Goal: Task Accomplishment & Management: Manage account settings

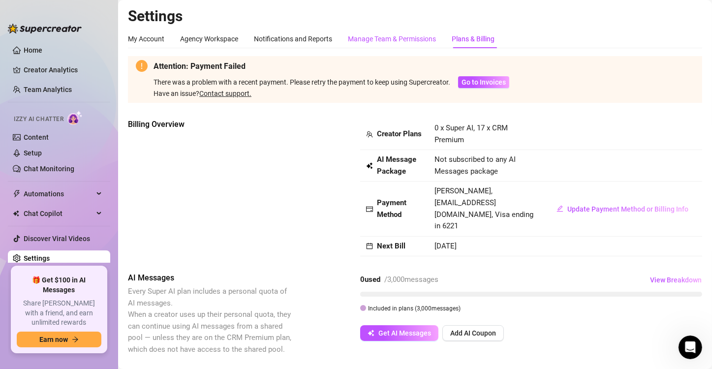
click at [385, 36] on div "Manage Team & Permissions" at bounding box center [392, 38] width 88 height 11
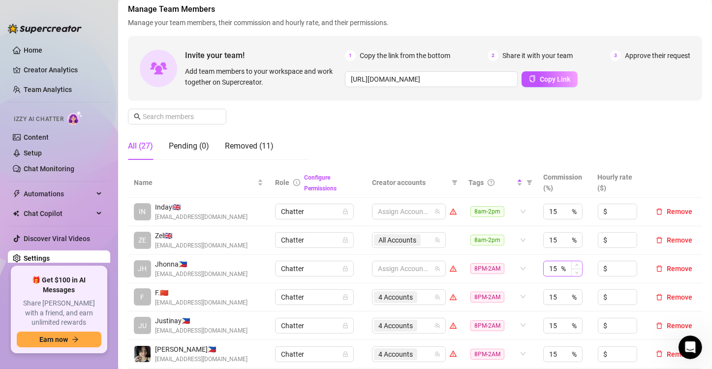
scroll to position [98, 0]
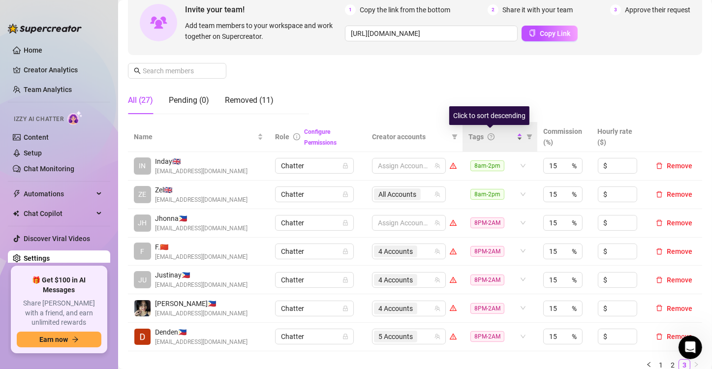
click at [513, 141] on div "Tags" at bounding box center [495, 136] width 54 height 11
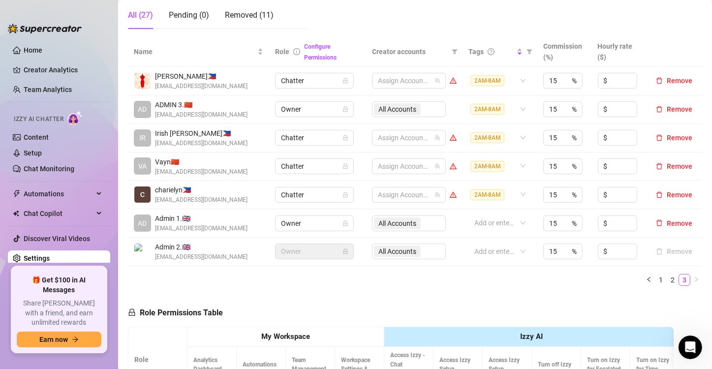
scroll to position [295, 0]
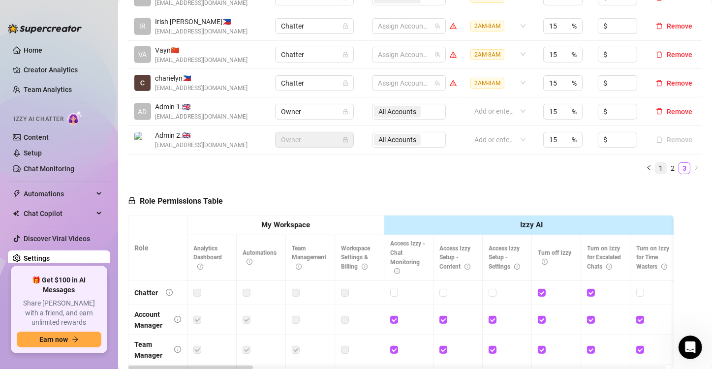
click at [655, 171] on link "1" at bounding box center [660, 168] width 11 height 11
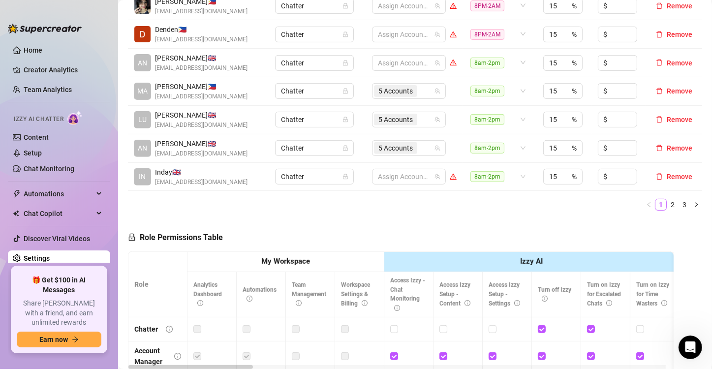
scroll to position [344, 0]
click at [667, 201] on link "2" at bounding box center [672, 204] width 11 height 11
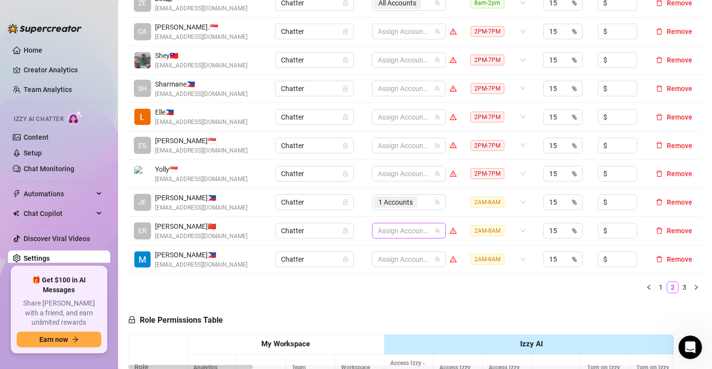
scroll to position [246, 0]
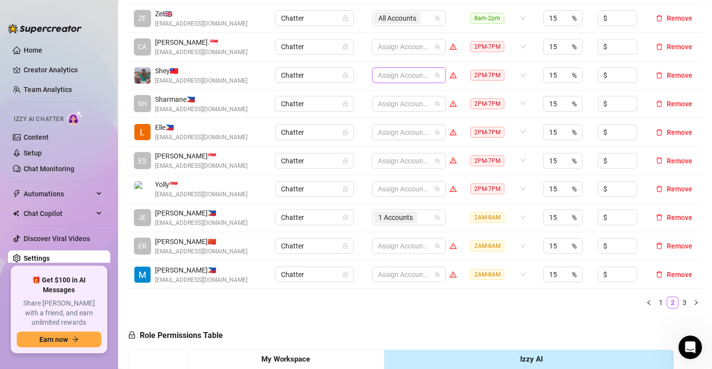
click at [400, 75] on div at bounding box center [404, 75] width 60 height 14
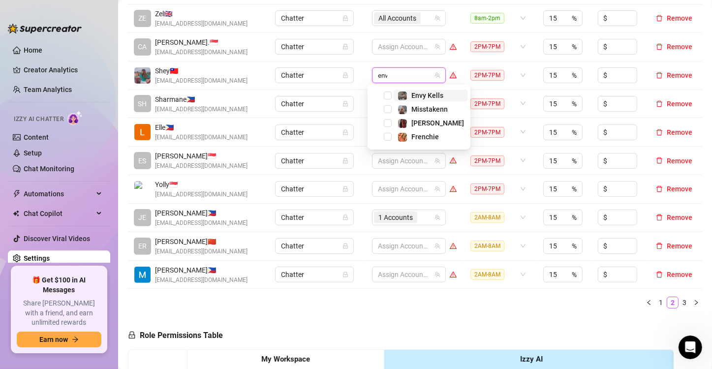
type input "envy"
click at [385, 98] on span "Select tree node" at bounding box center [388, 96] width 8 height 8
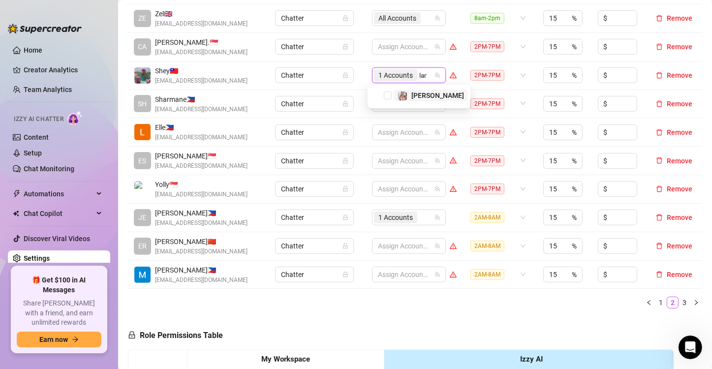
type input "[PERSON_NAME]"
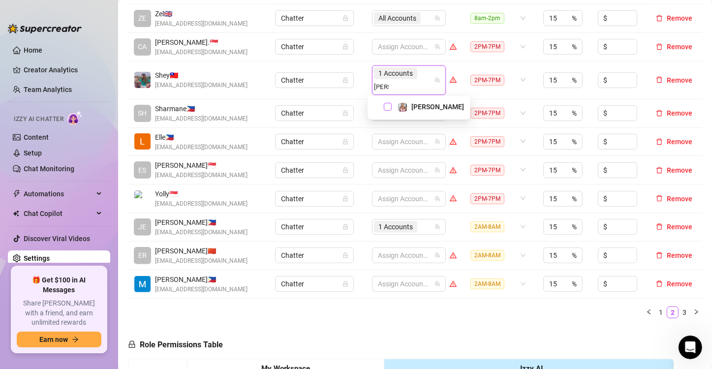
click at [388, 106] on span "Select tree node" at bounding box center [388, 107] width 8 height 8
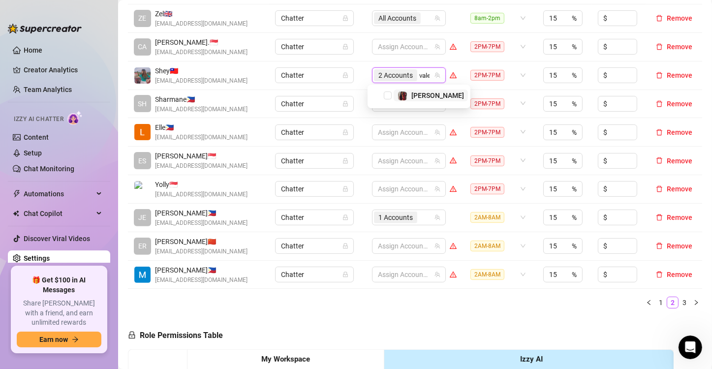
type input "valen"
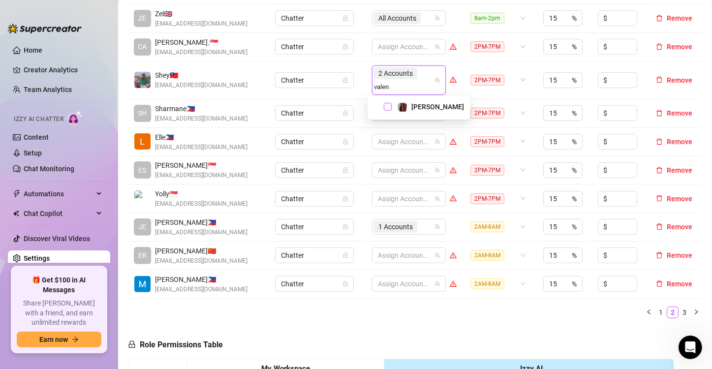
click at [385, 105] on span "Select tree node" at bounding box center [388, 107] width 8 height 8
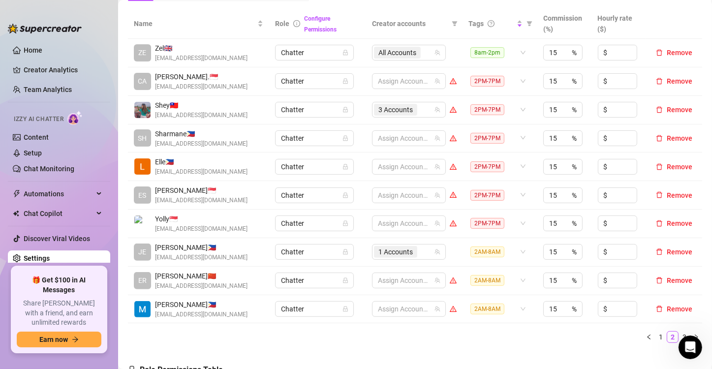
scroll to position [197, 0]
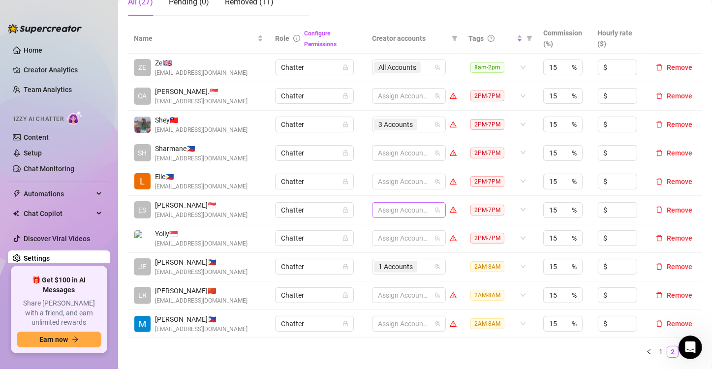
click at [380, 209] on div at bounding box center [404, 210] width 60 height 14
type input "chyn"
click at [389, 232] on span "Select tree node" at bounding box center [388, 230] width 8 height 8
type input "mis"
click at [389, 231] on span "Select tree node" at bounding box center [388, 230] width 8 height 8
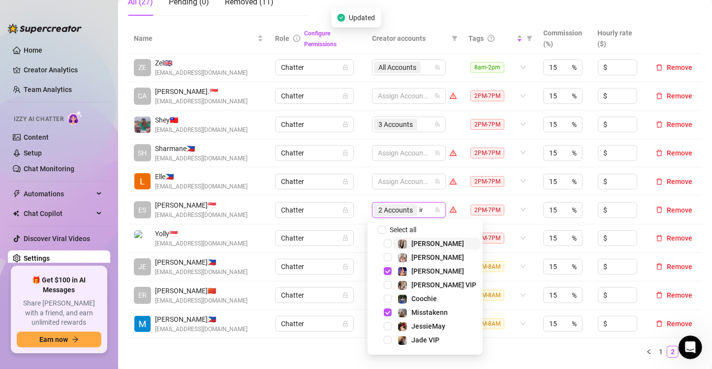
type input "ink"
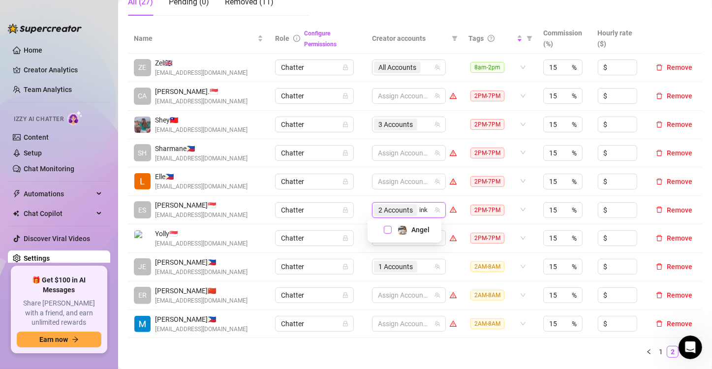
click at [387, 229] on span "Select tree node" at bounding box center [388, 230] width 8 height 8
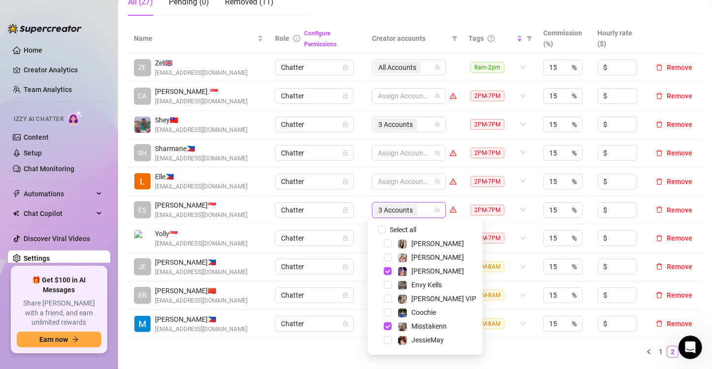
click at [366, 218] on td "3 Accounts" at bounding box center [414, 210] width 96 height 29
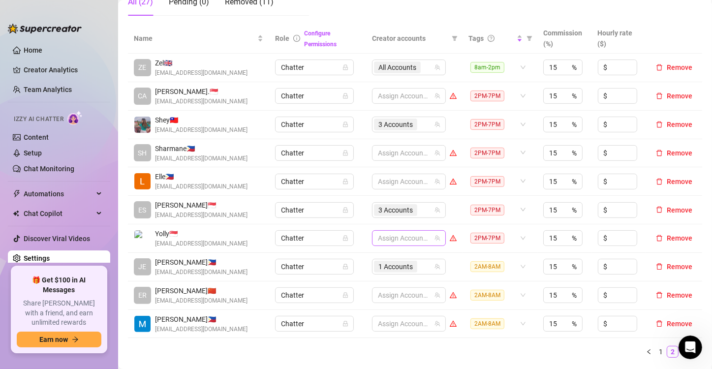
click at [382, 237] on div at bounding box center [404, 238] width 60 height 14
type input "jes"
click at [386, 215] on span "Select tree node" at bounding box center [388, 215] width 8 height 8
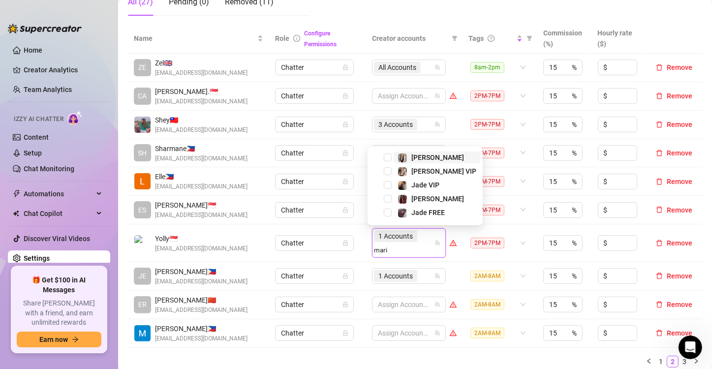
type input "[PERSON_NAME]"
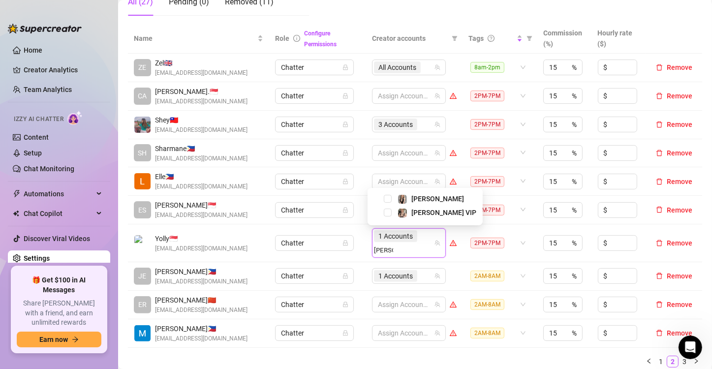
click at [385, 193] on div "[PERSON_NAME]" at bounding box center [425, 199] width 110 height 12
click at [387, 199] on span "Select tree node" at bounding box center [388, 199] width 8 height 8
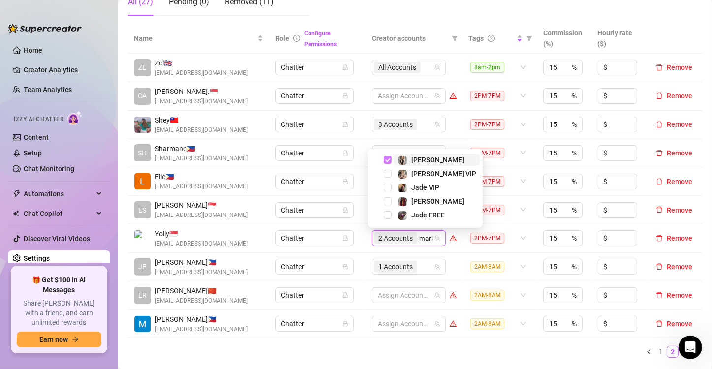
type input "[PERSON_NAME]"
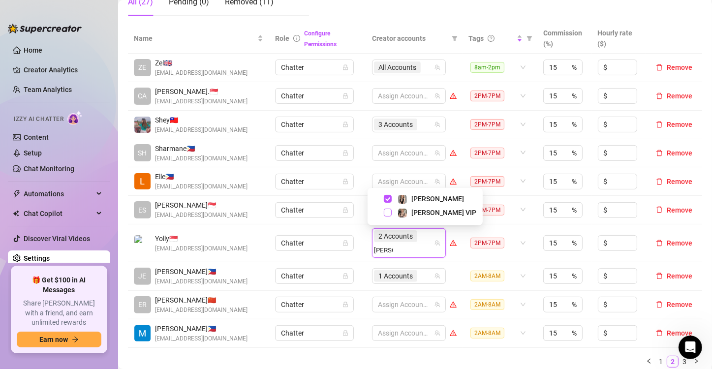
click at [390, 212] on span "Select tree node" at bounding box center [388, 213] width 8 height 8
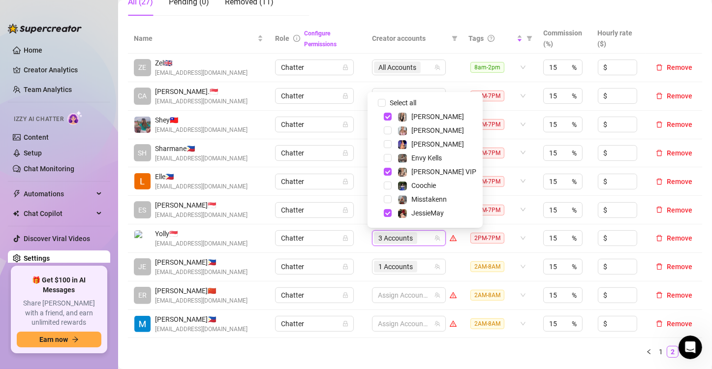
click at [347, 224] on td "Chatter" at bounding box center [317, 238] width 97 height 29
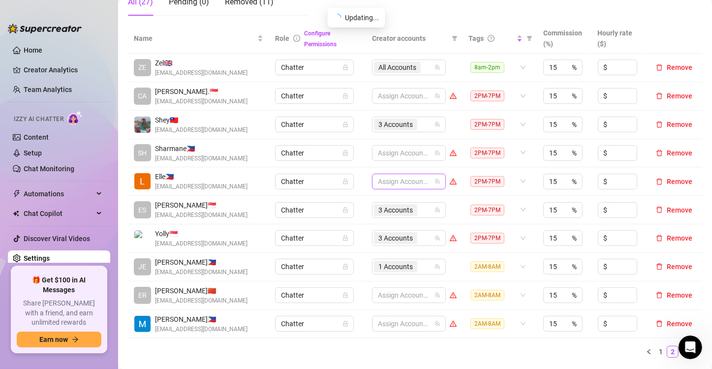
click at [379, 179] on div at bounding box center [404, 182] width 60 height 14
type input "jade"
click at [387, 199] on span "Select tree node" at bounding box center [388, 201] width 8 height 8
type input "jade"
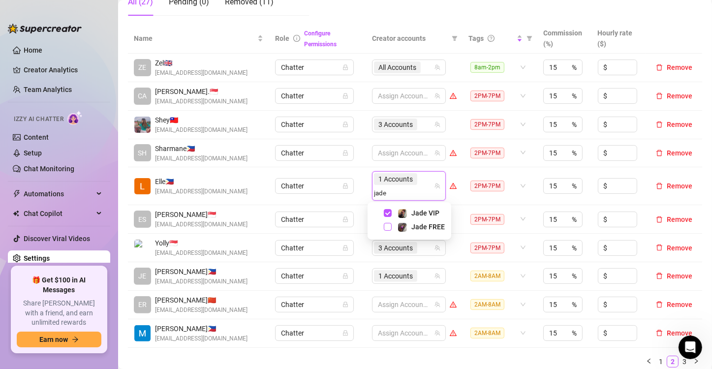
click at [385, 224] on span "Select tree node" at bounding box center [388, 227] width 8 height 8
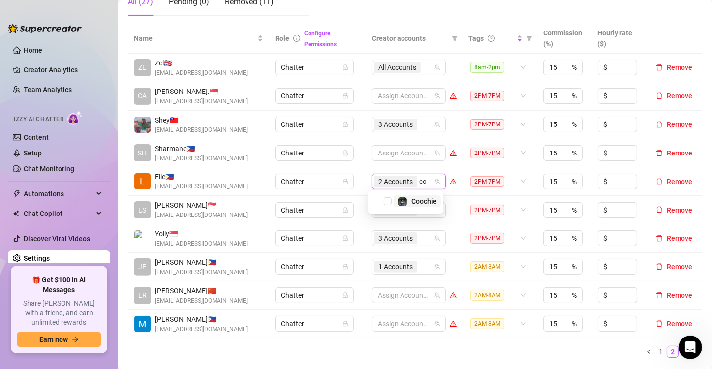
type input "coo"
click at [389, 199] on span "Select tree node" at bounding box center [388, 201] width 8 height 8
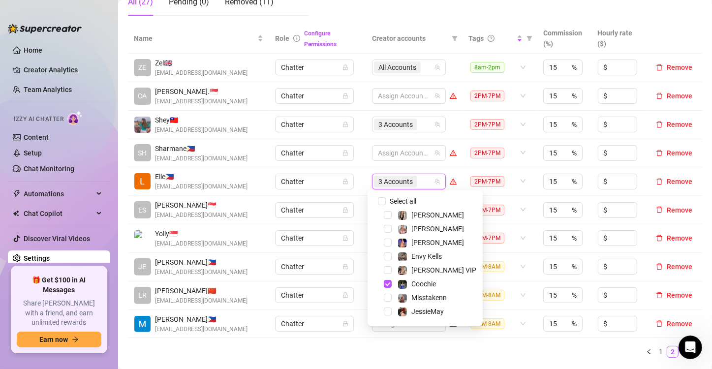
click at [366, 193] on td "3 Accounts" at bounding box center [414, 181] width 96 height 29
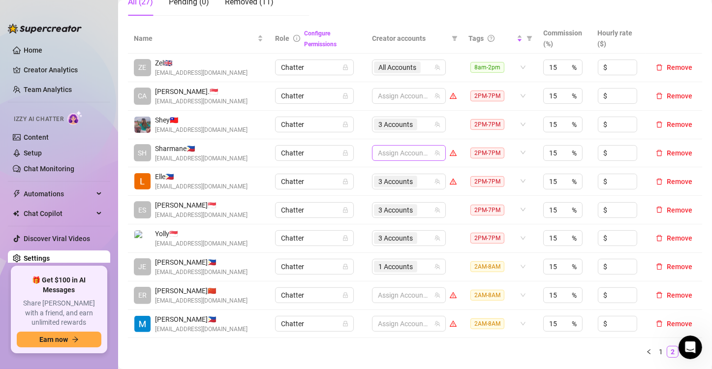
click at [385, 155] on div at bounding box center [404, 153] width 60 height 14
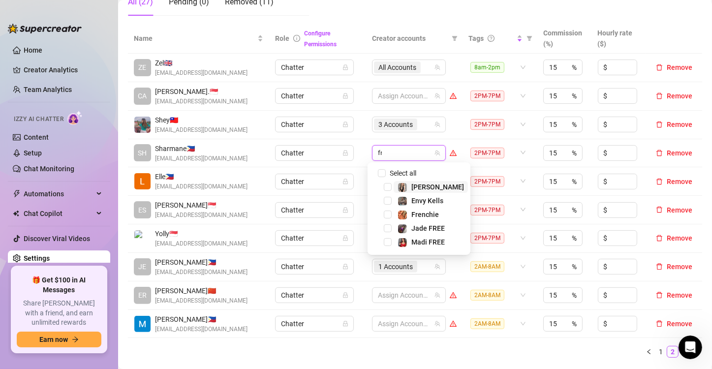
type input "fren"
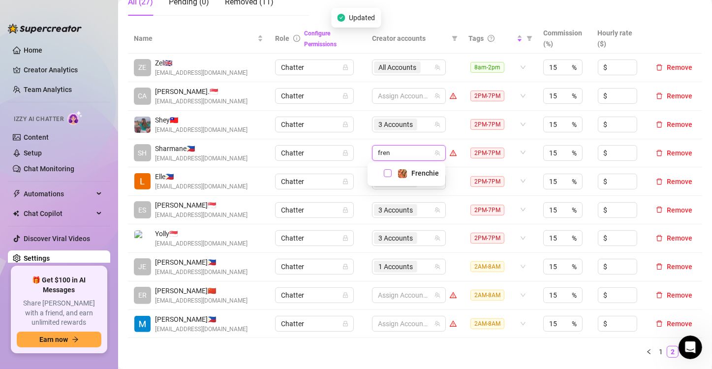
click at [386, 171] on span "Select tree node" at bounding box center [388, 173] width 8 height 8
type input "prin"
click at [423, 153] on input "prin" at bounding box center [425, 153] width 13 height 12
drag, startPoint x: 426, startPoint y: 152, endPoint x: 404, endPoint y: 150, distance: 21.7
click at [404, 150] on div "1 Accounts prin prin" at bounding box center [404, 153] width 60 height 14
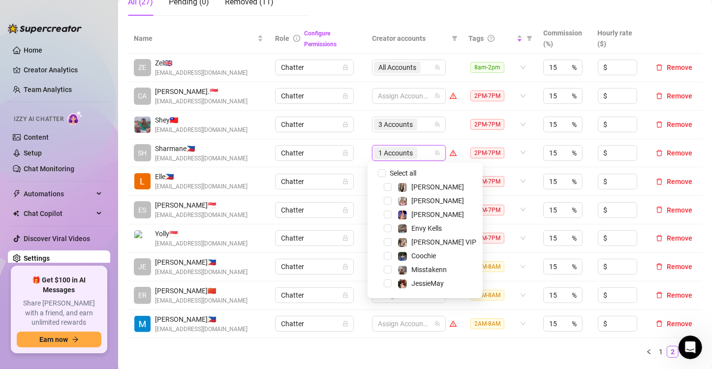
scroll to position [122, 0]
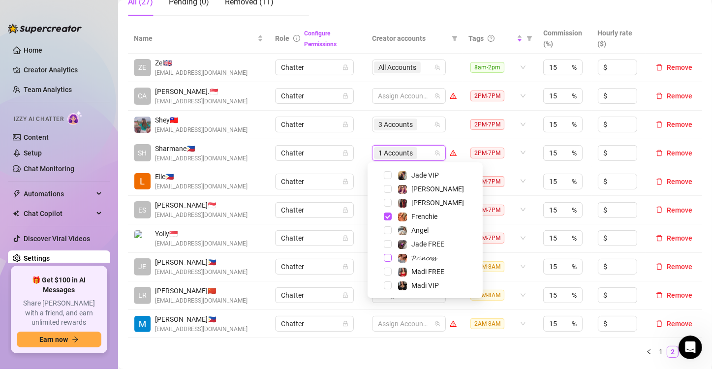
click at [388, 256] on span "Select tree node" at bounding box center [388, 258] width 8 height 8
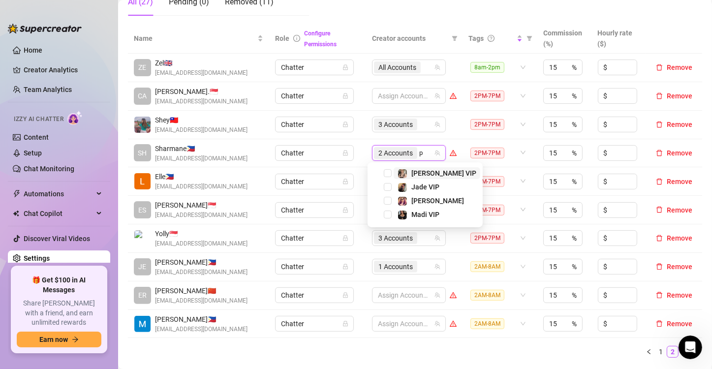
scroll to position [0, 0]
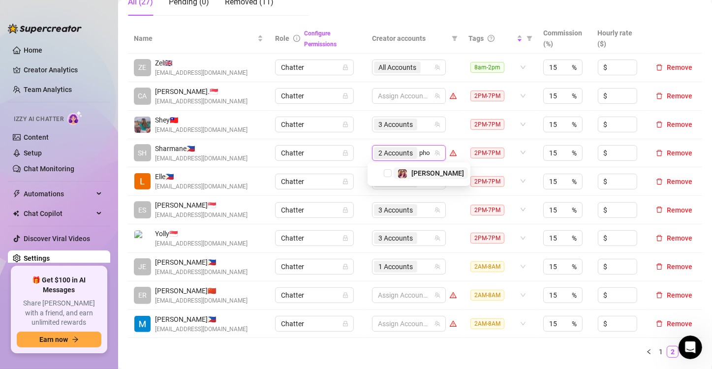
type input "phoe"
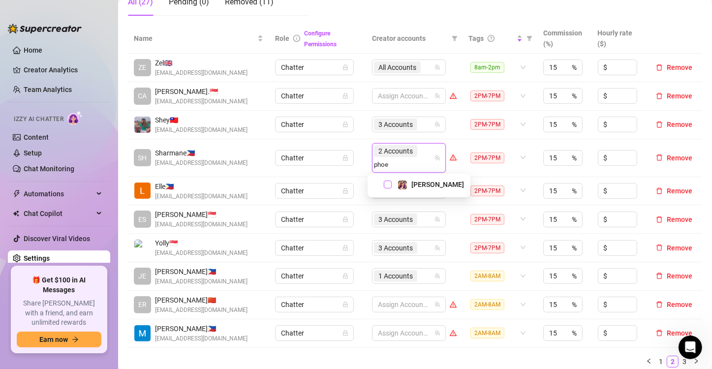
click at [388, 183] on span "Select tree node" at bounding box center [388, 185] width 8 height 8
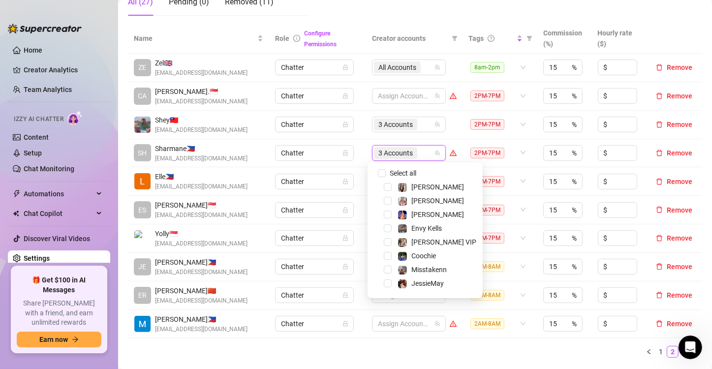
click at [352, 167] on td "Chatter" at bounding box center [317, 181] width 97 height 29
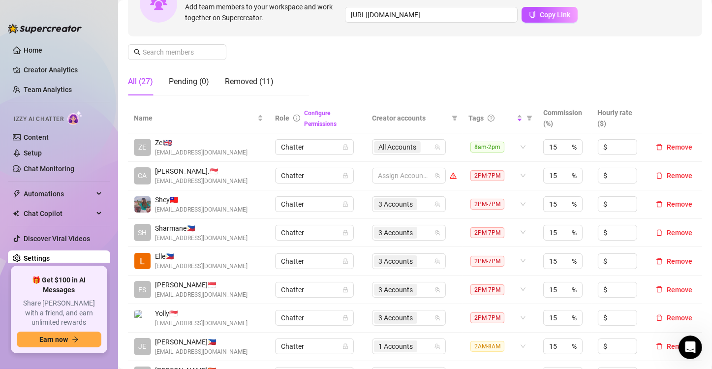
scroll to position [148, 0]
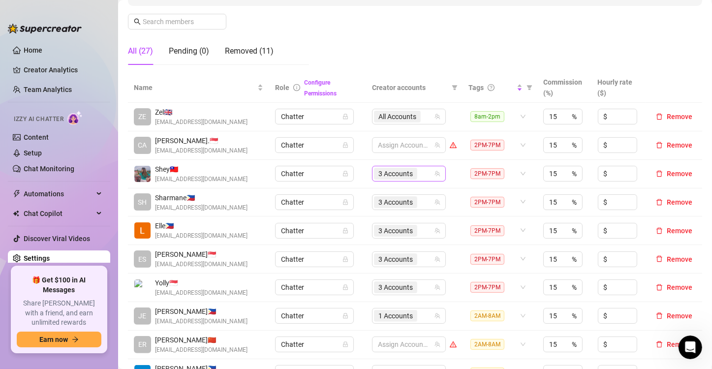
click at [412, 170] on span "3 Accounts" at bounding box center [395, 174] width 43 height 12
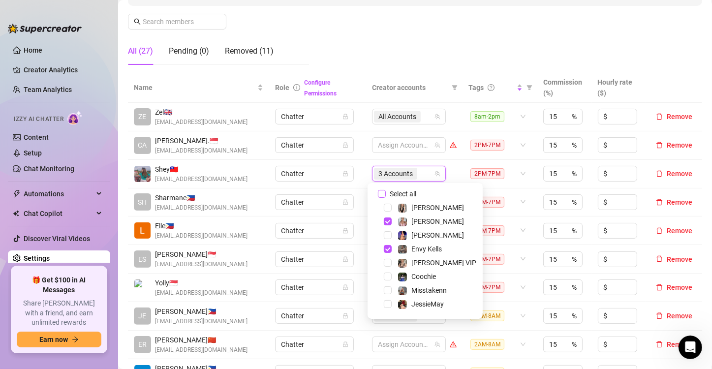
click at [381, 192] on input "Select all" at bounding box center [382, 194] width 8 height 8
checkbox input "false"
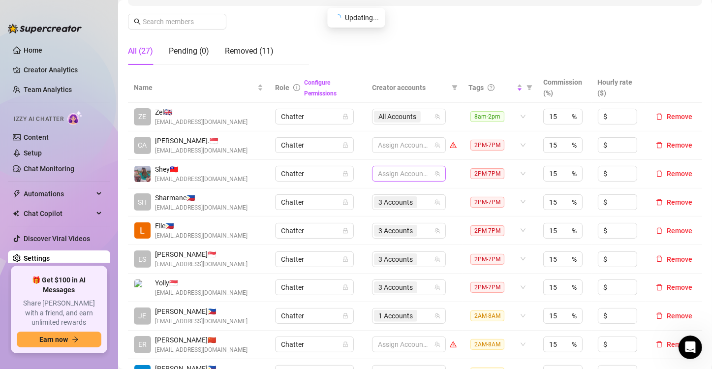
click at [385, 175] on div at bounding box center [404, 174] width 60 height 14
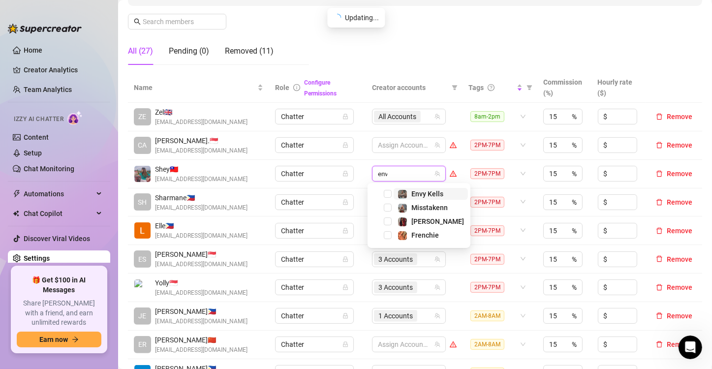
type input "envy"
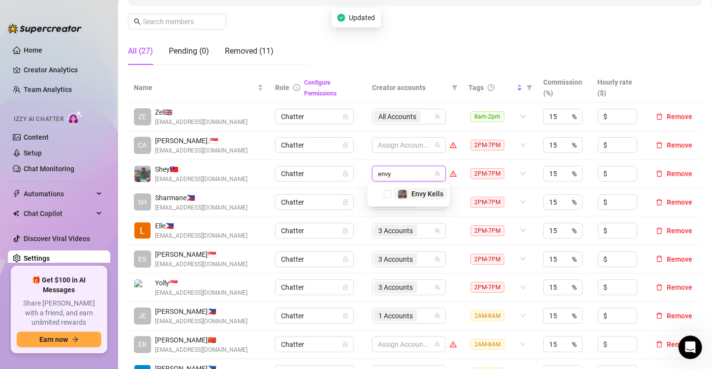
click at [395, 195] on span "Envy Kells" at bounding box center [421, 194] width 54 height 12
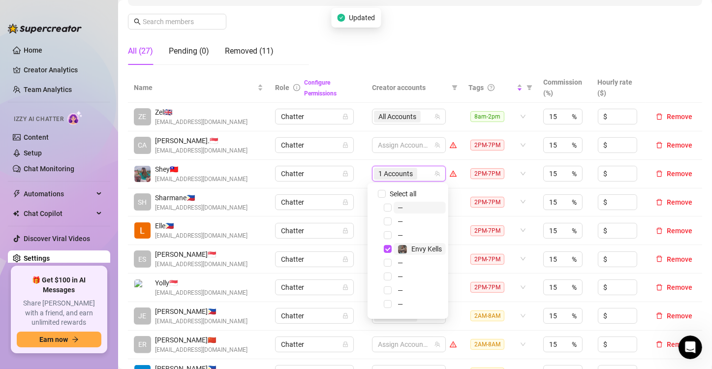
click at [388, 193] on span "Select all" at bounding box center [403, 193] width 34 height 11
click at [386, 193] on input "Select all" at bounding box center [382, 194] width 8 height 8
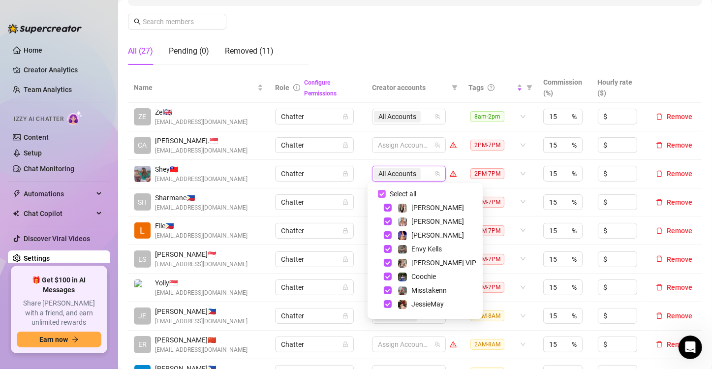
click at [381, 188] on label "Select all" at bounding box center [399, 193] width 42 height 11
click at [381, 190] on input "Select all" at bounding box center [382, 194] width 8 height 8
checkbox input "false"
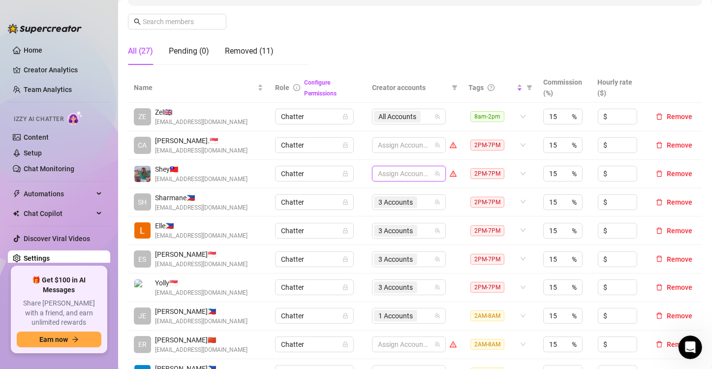
click at [386, 174] on div at bounding box center [404, 174] width 60 height 14
type input "envy"
click at [387, 194] on span "Select tree node" at bounding box center [388, 194] width 8 height 8
type input "[PERSON_NAME]"
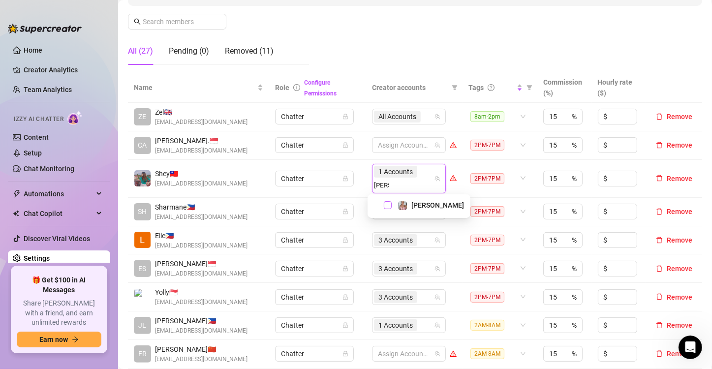
click at [391, 205] on span "Select tree node" at bounding box center [388, 205] width 8 height 8
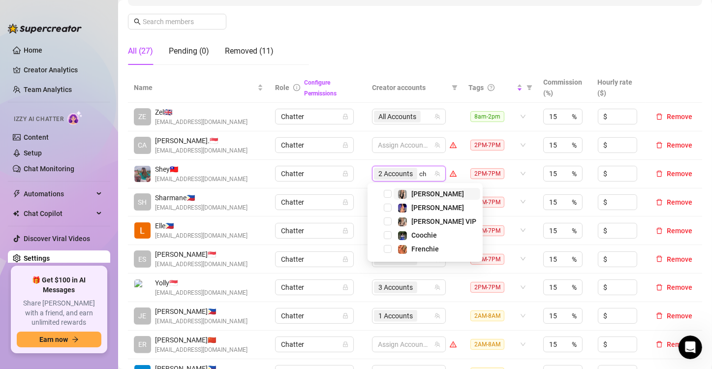
type input "chy"
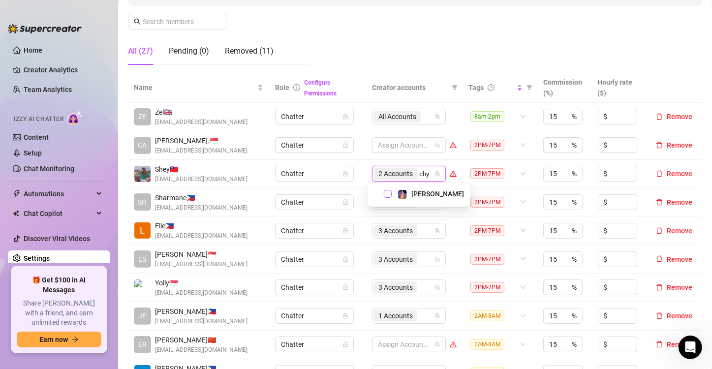
click at [389, 193] on span "Select tree node" at bounding box center [388, 194] width 8 height 8
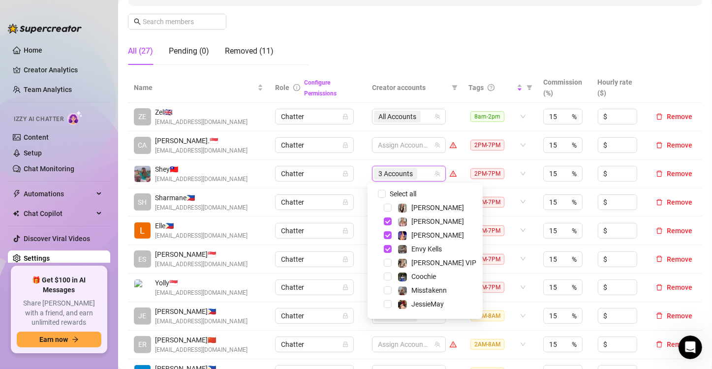
click at [360, 180] on td "Chatter" at bounding box center [317, 174] width 97 height 29
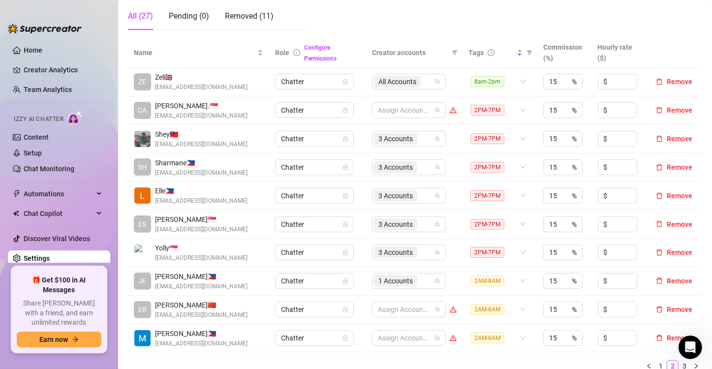
scroll to position [49, 0]
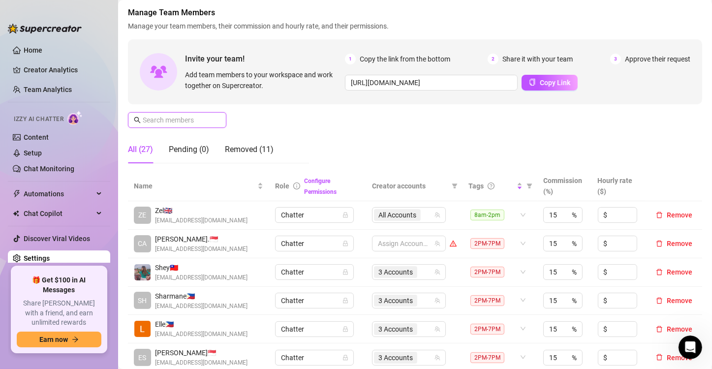
click at [166, 117] on input "text" at bounding box center [178, 120] width 70 height 11
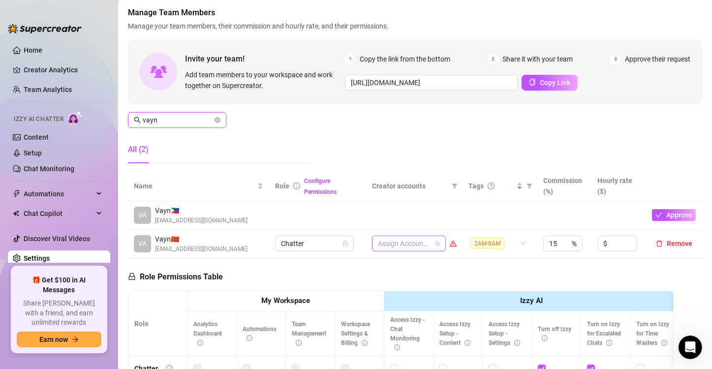
click at [409, 242] on div at bounding box center [404, 244] width 60 height 14
type input "vayn"
click at [409, 242] on div at bounding box center [404, 244] width 60 height 14
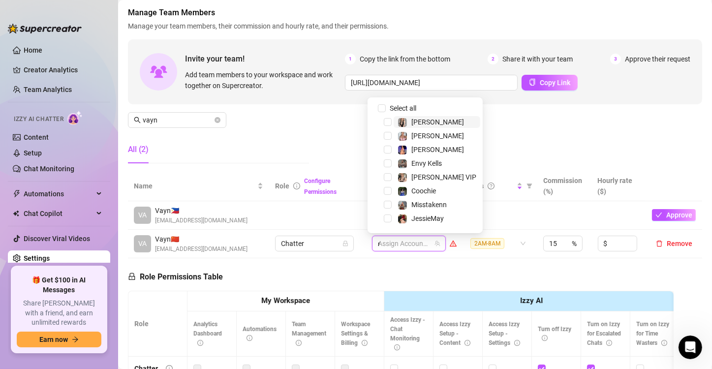
type input "mis"
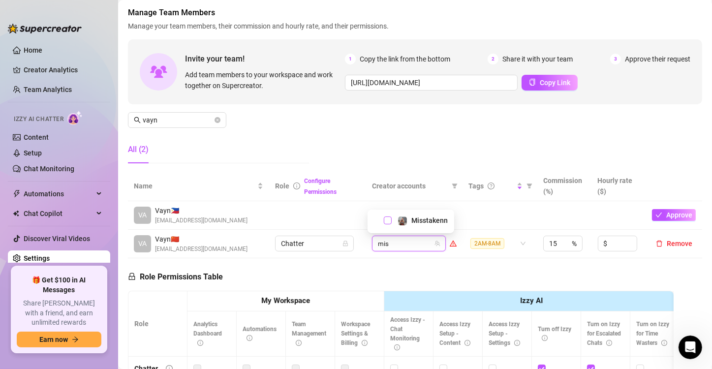
click at [389, 221] on span "Select tree node" at bounding box center [388, 221] width 8 height 8
click at [421, 243] on input "search" at bounding box center [420, 244] width 2 height 12
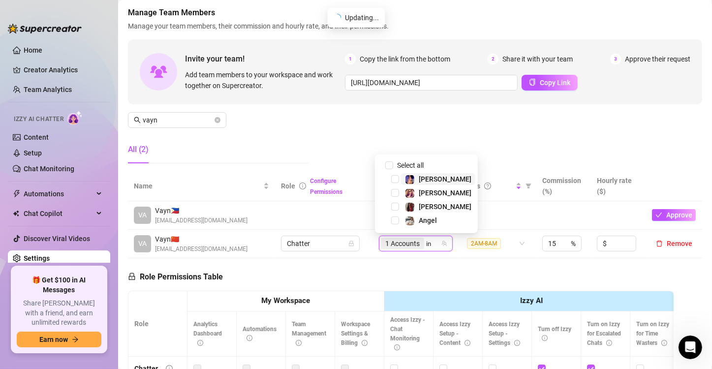
type input "ink"
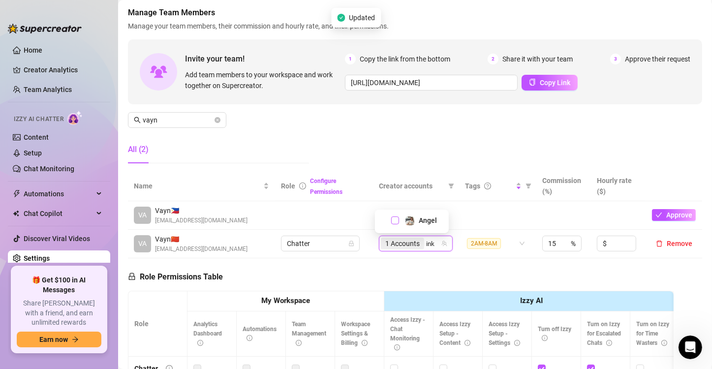
click at [397, 220] on span "Select tree node" at bounding box center [395, 221] width 8 height 8
type input "arie"
click at [395, 207] on span "Select tree node" at bounding box center [395, 207] width 8 height 8
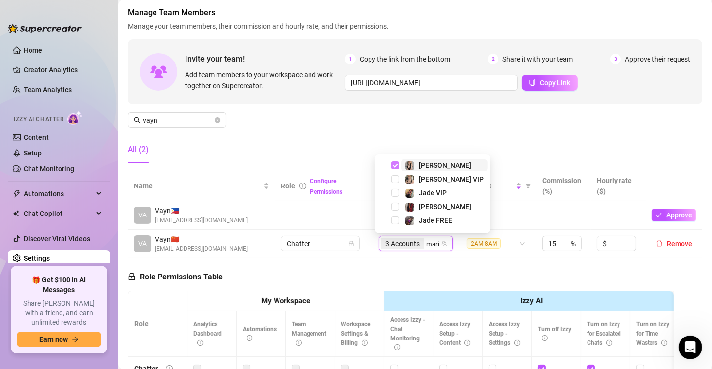
type input "[PERSON_NAME]"
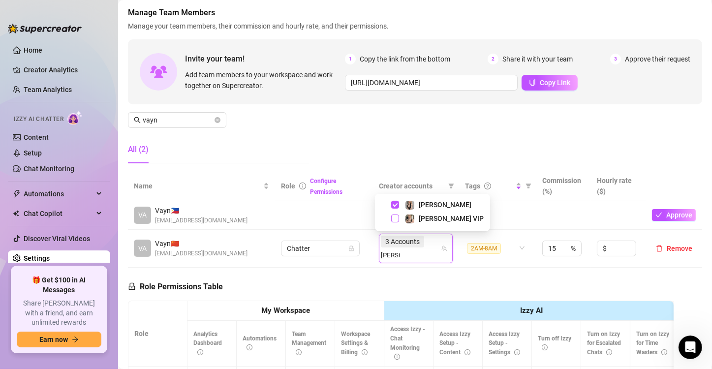
click at [395, 217] on span "Select tree node" at bounding box center [395, 219] width 8 height 8
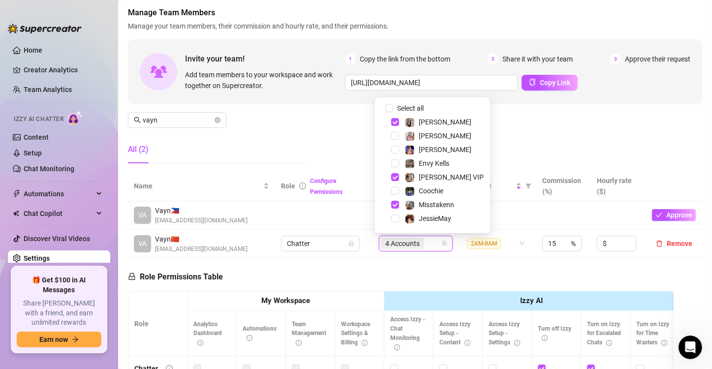
click at [329, 220] on td at bounding box center [324, 215] width 98 height 29
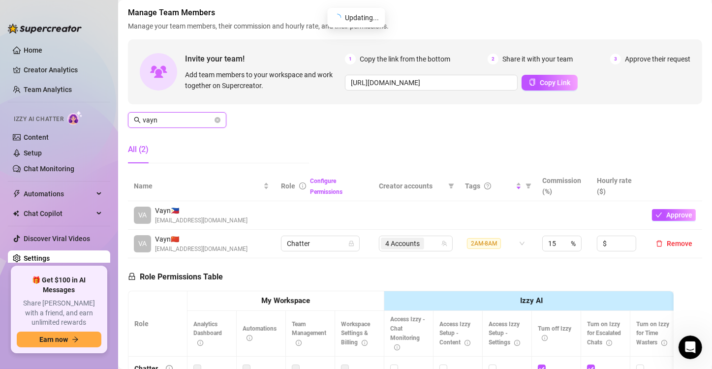
click at [109, 108] on div "Home Creator Analytics Team Analytics Izzy AI Chatter Content Setup Chat Monito…" at bounding box center [356, 184] width 712 height 369
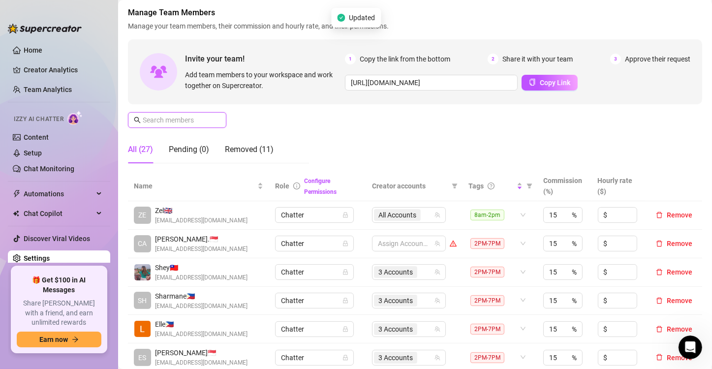
click at [186, 118] on input "text" at bounding box center [178, 120] width 70 height 11
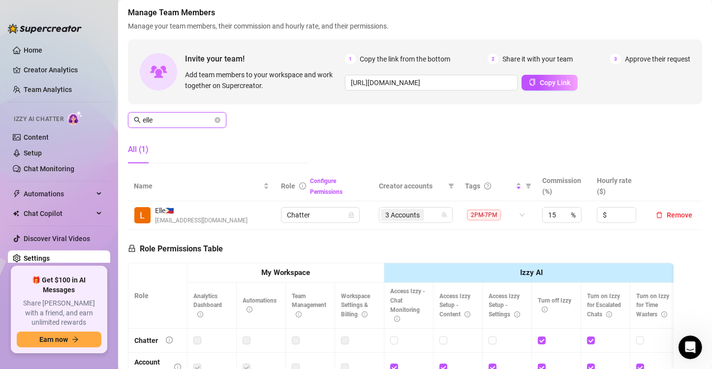
type input "elle"
click at [421, 213] on div "3 Accounts" at bounding box center [403, 215] width 45 height 14
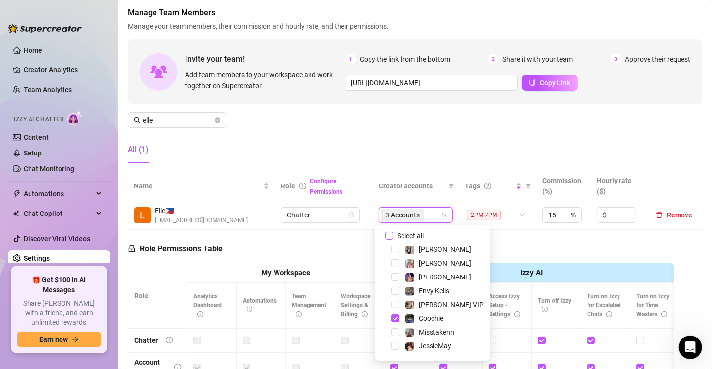
click at [387, 234] on input "Select all" at bounding box center [389, 236] width 8 height 8
checkbox input "false"
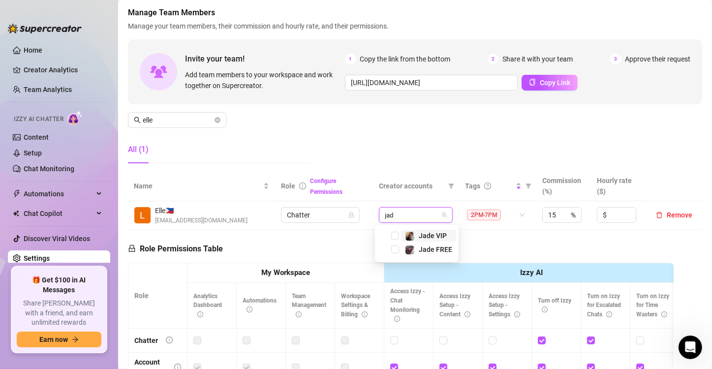
type input "jade"
click at [397, 234] on span "Select tree node" at bounding box center [395, 236] width 8 height 8
type input "jade"
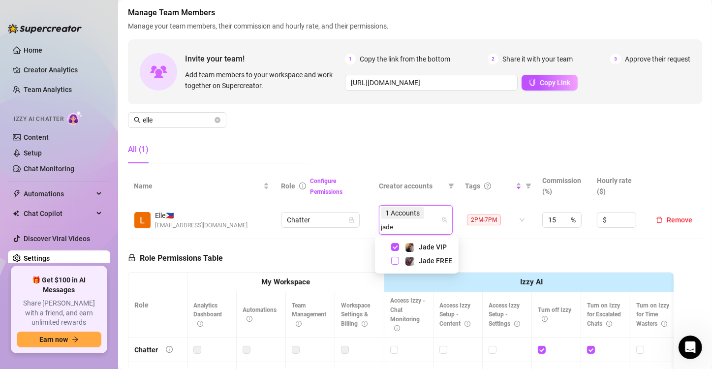
click at [398, 258] on span "Select tree node" at bounding box center [395, 261] width 8 height 8
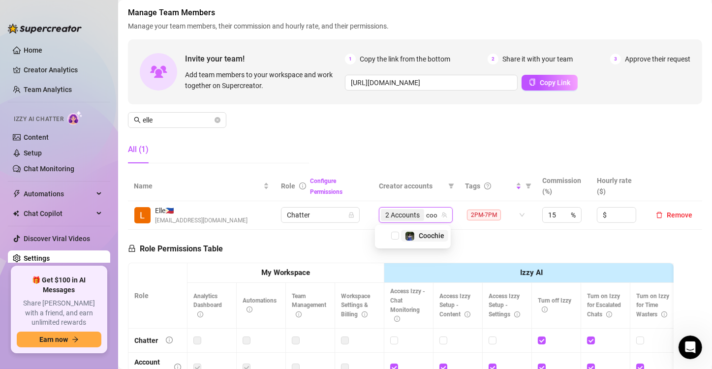
type input "cooc"
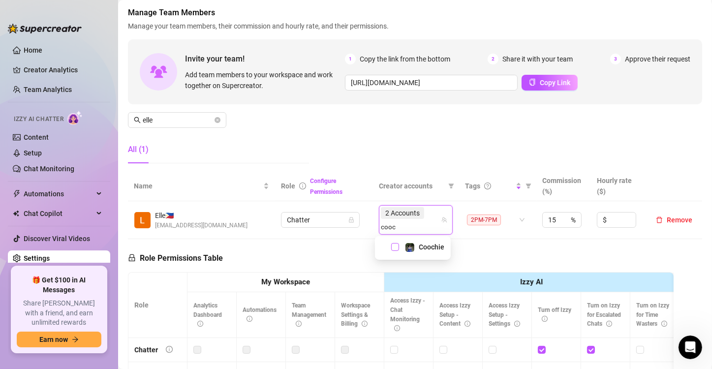
click at [397, 247] on span "Select tree node" at bounding box center [395, 247] width 8 height 8
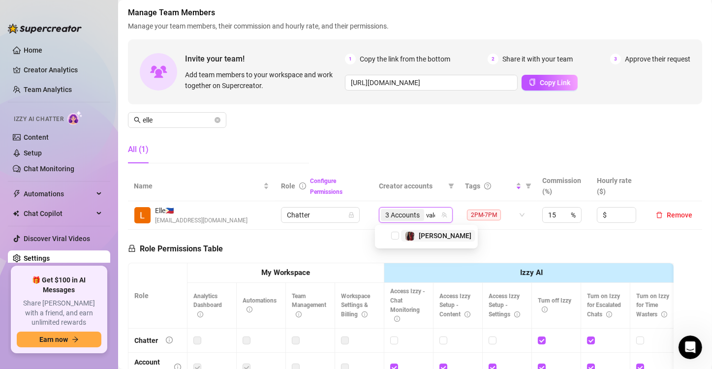
type input "valen"
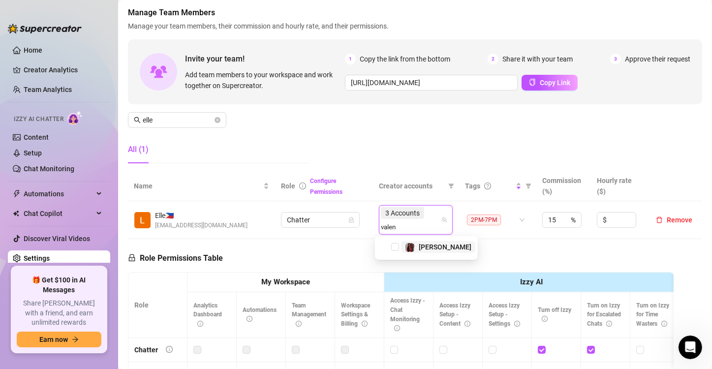
click at [397, 247] on span "Select tree node" at bounding box center [395, 247] width 8 height 8
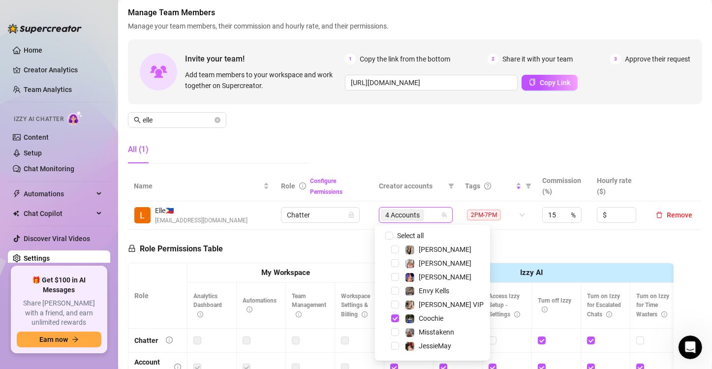
click at [350, 174] on th "Role Configure Permissions" at bounding box center [324, 186] width 98 height 30
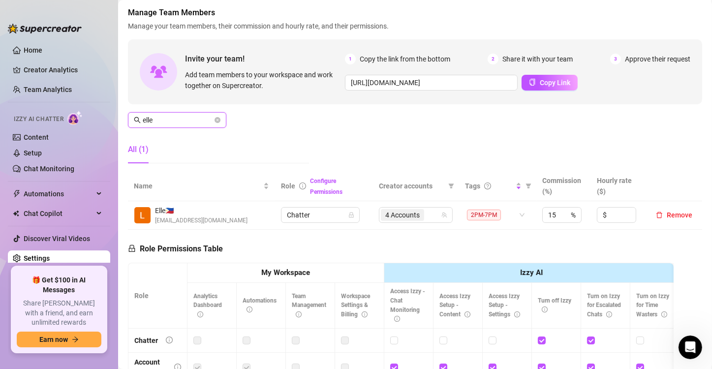
drag, startPoint x: 167, startPoint y: 121, endPoint x: 15, endPoint y: 116, distance: 151.7
click at [15, 116] on div "Home Creator Analytics Team Analytics Izzy AI Chatter Content Setup Chat Monito…" at bounding box center [356, 184] width 712 height 369
click at [395, 212] on span "3 Accounts" at bounding box center [402, 215] width 34 height 11
type input "shar"
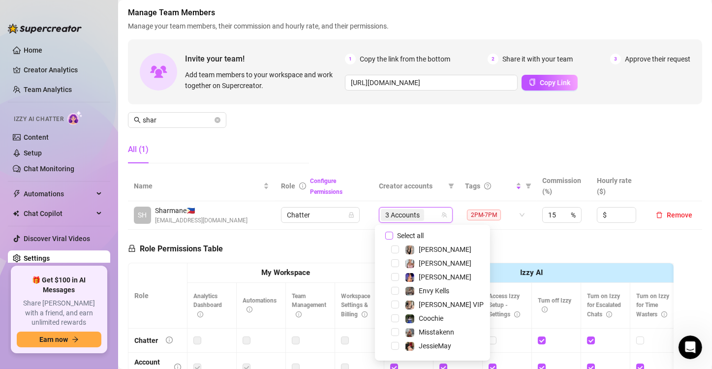
click at [387, 236] on input "Select all" at bounding box center [389, 236] width 8 height 8
checkbox input "false"
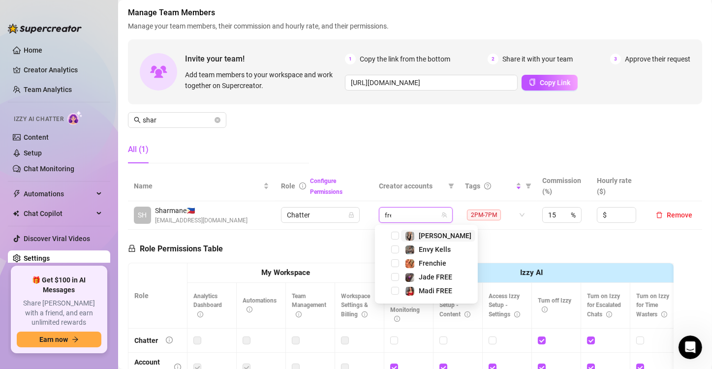
type input "fren"
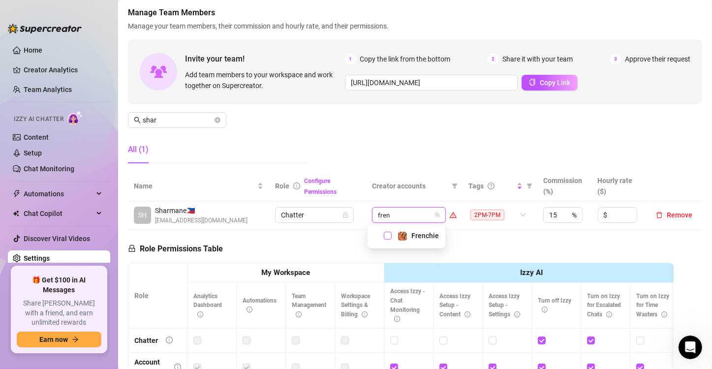
click at [387, 236] on span "Select tree node" at bounding box center [388, 236] width 8 height 8
type input "p"
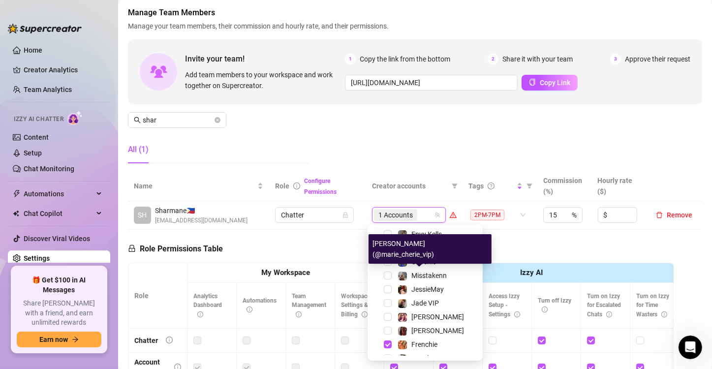
scroll to position [122, 0]
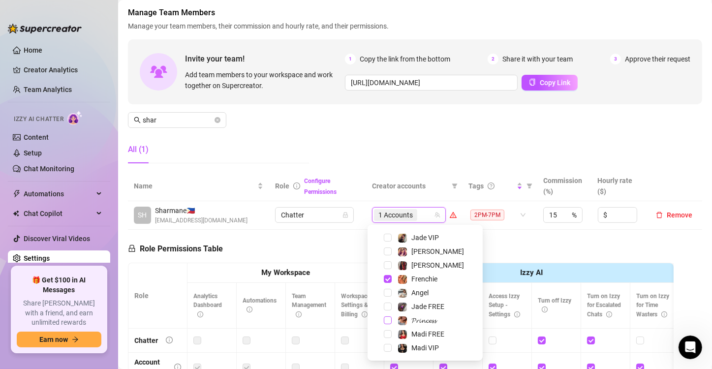
click at [389, 317] on span "Select tree node" at bounding box center [388, 320] width 8 height 8
click at [421, 212] on div "2 Accounts" at bounding box center [404, 215] width 60 height 14
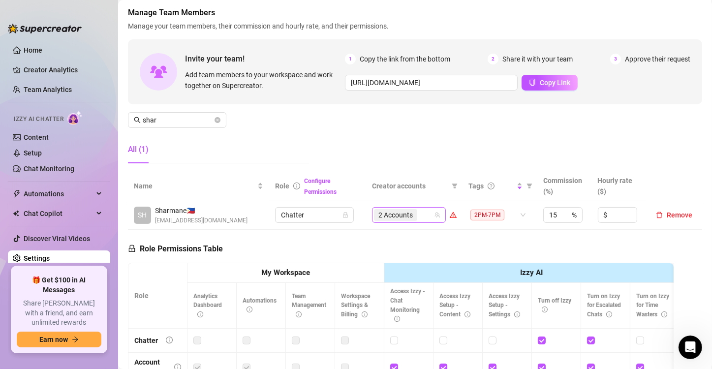
click at [419, 212] on div "2 Accounts" at bounding box center [396, 215] width 45 height 14
type input "phoe"
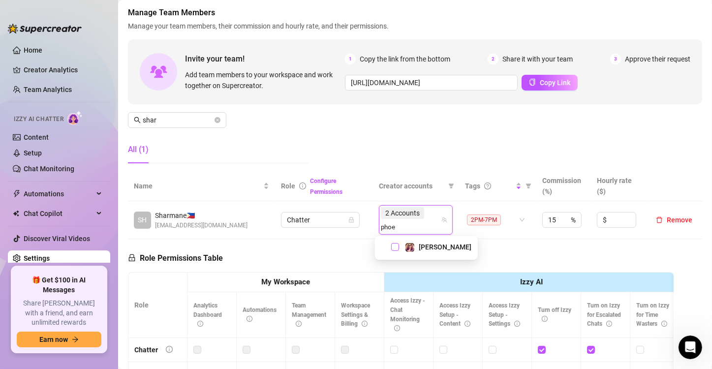
click at [393, 248] on span "Select tree node" at bounding box center [395, 247] width 8 height 8
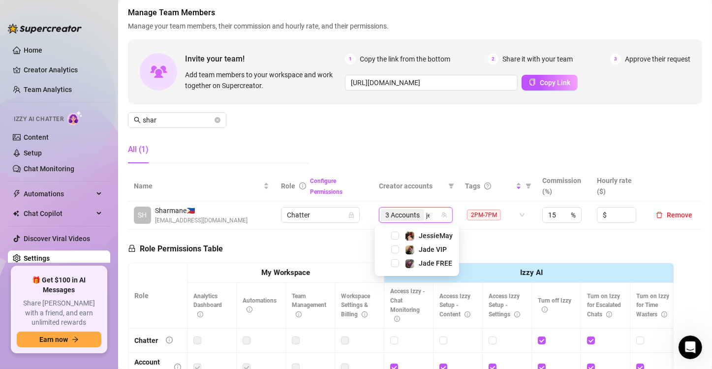
type input "jes"
click at [394, 234] on span "Select tree node" at bounding box center [395, 236] width 8 height 8
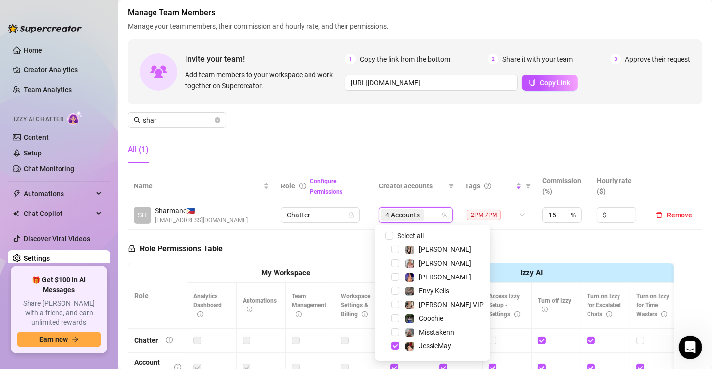
click at [330, 236] on div "Role Permissions Table Role My Workspace Izzy AI OnlyFans Side Menu OnlyFans Ch…" at bounding box center [401, 370] width 546 height 280
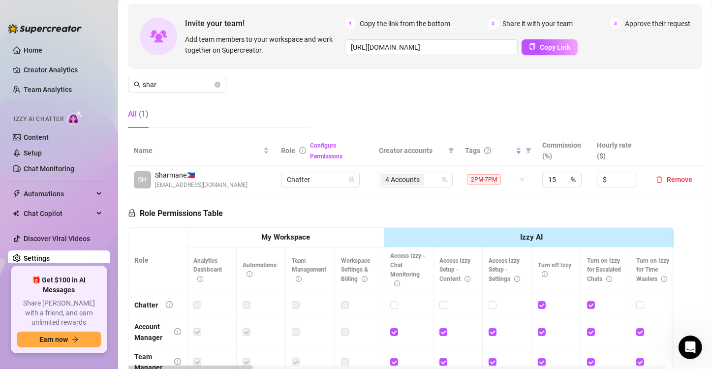
scroll to position [98, 0]
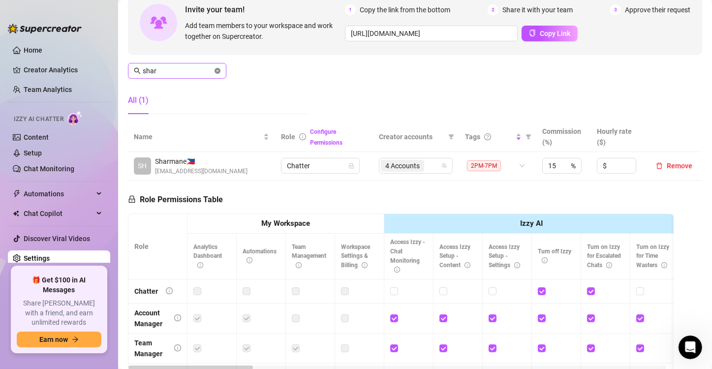
click at [218, 73] on icon "close-circle" at bounding box center [218, 71] width 6 height 6
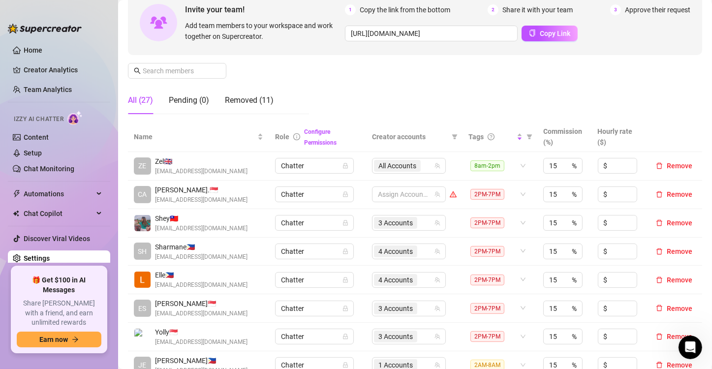
click at [279, 82] on div "Manage Team Members Manage your team members, their commission and hourly rate,…" at bounding box center [415, 40] width 574 height 164
click at [182, 70] on input "text" at bounding box center [178, 70] width 70 height 11
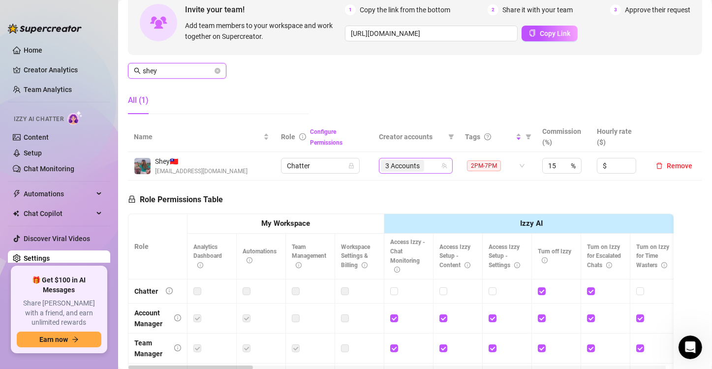
click at [400, 169] on span "3 Accounts" at bounding box center [402, 165] width 34 height 11
type input "shey"
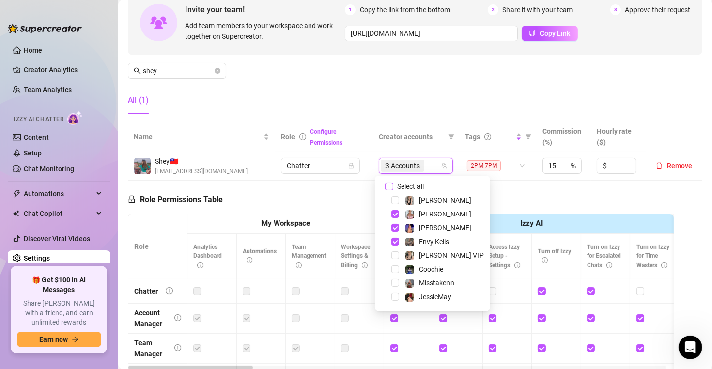
click at [389, 186] on input "Select all" at bounding box center [389, 187] width 8 height 8
checkbox input "false"
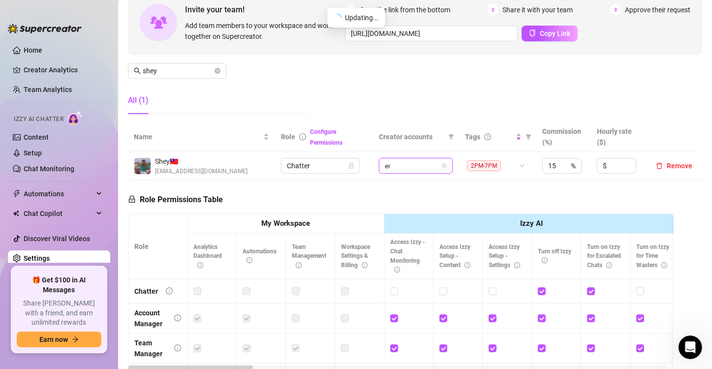
type input "envy"
click at [386, 186] on span "Select tree node" at bounding box center [388, 187] width 8 height 8
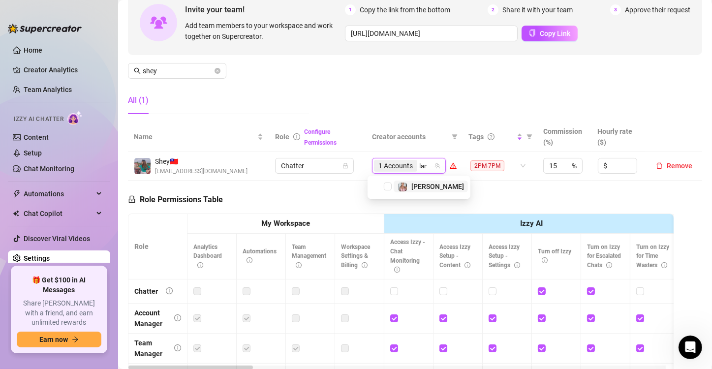
type input "[PERSON_NAME]"
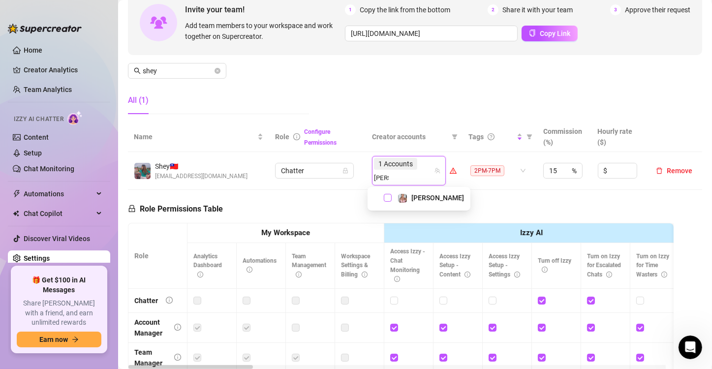
click at [385, 199] on span "Select tree node" at bounding box center [388, 198] width 8 height 8
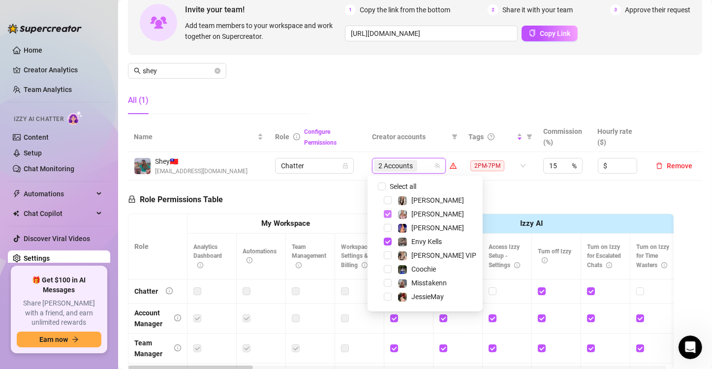
type input "h"
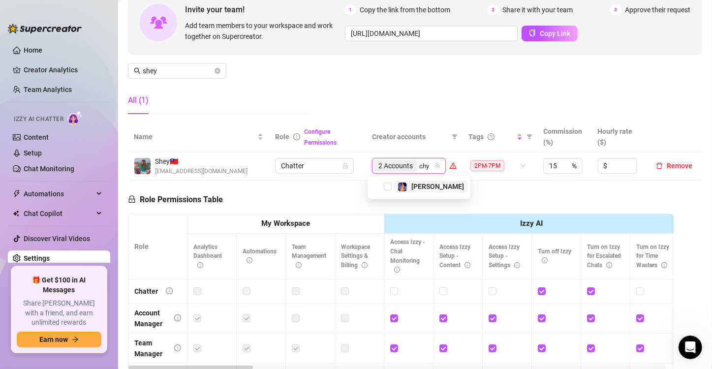
type input "chyn"
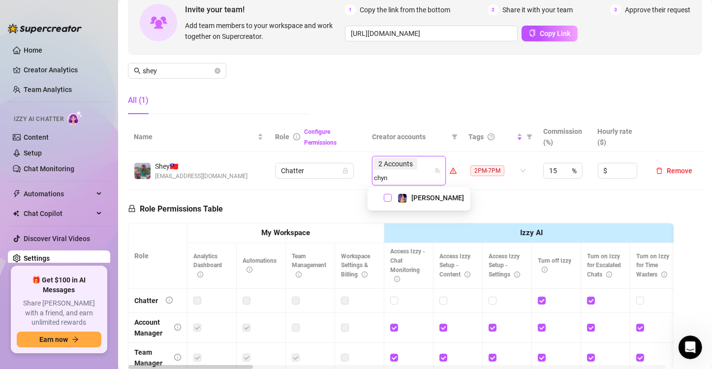
click at [388, 196] on span "Select tree node" at bounding box center [388, 198] width 8 height 8
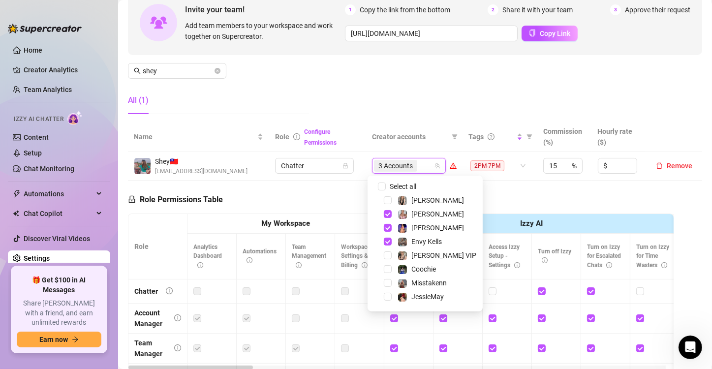
click at [254, 193] on div "Role Permissions Table Role My Workspace Izzy AI OnlyFans Side Menu OnlyFans Ch…" at bounding box center [401, 322] width 546 height 283
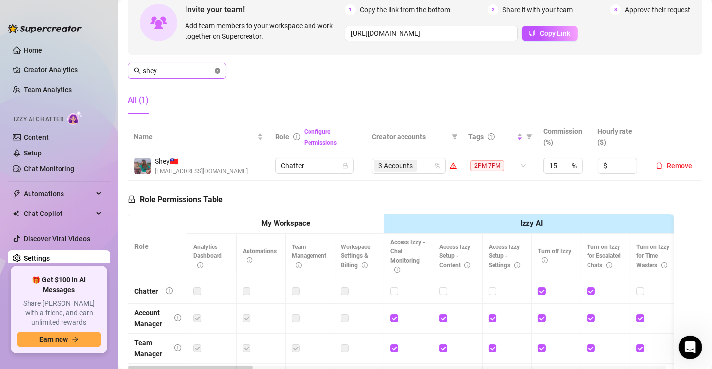
click at [215, 71] on icon "close-circle" at bounding box center [218, 71] width 6 height 6
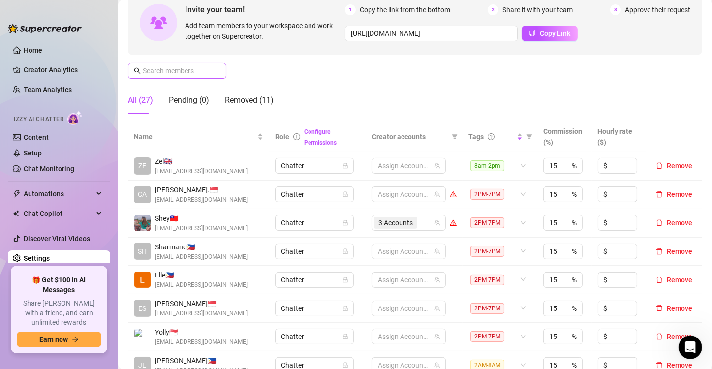
click at [216, 70] on span at bounding box center [218, 70] width 6 height 11
click at [171, 71] on input "text" at bounding box center [178, 70] width 70 height 11
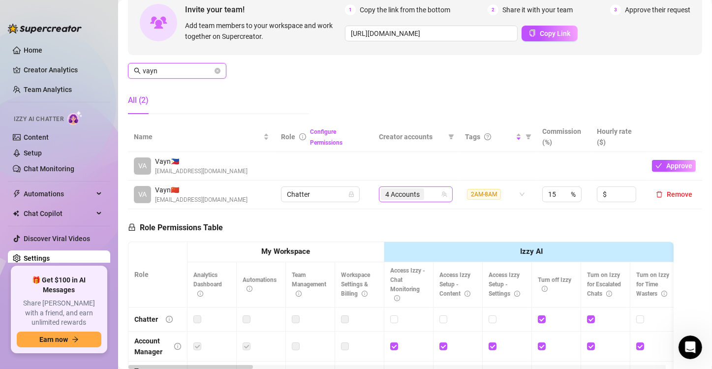
click at [399, 197] on span "4 Accounts" at bounding box center [402, 194] width 34 height 11
type input "vayn"
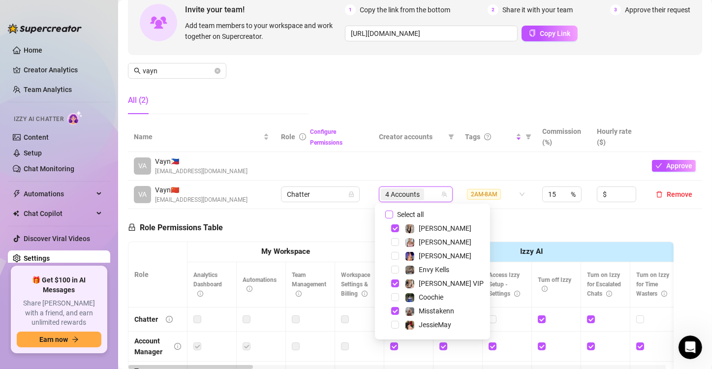
click at [389, 211] on input "Select all" at bounding box center [389, 215] width 8 height 8
checkbox input "false"
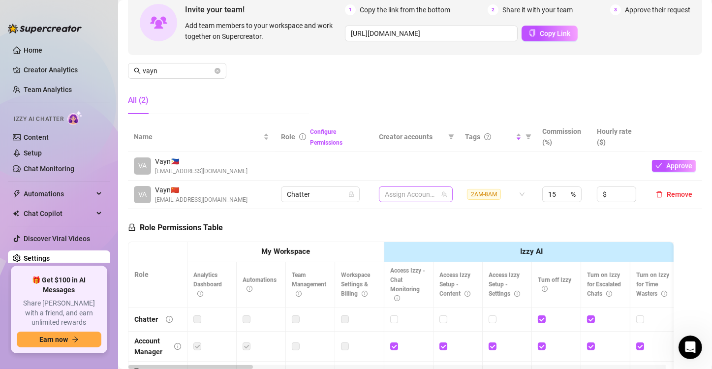
click at [398, 187] on div at bounding box center [411, 194] width 60 height 14
type input "mis"
click at [388, 213] on span "Select tree node" at bounding box center [388, 215] width 8 height 8
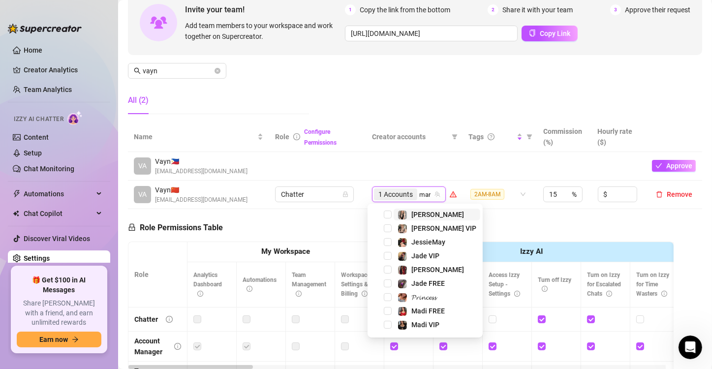
type input "mari"
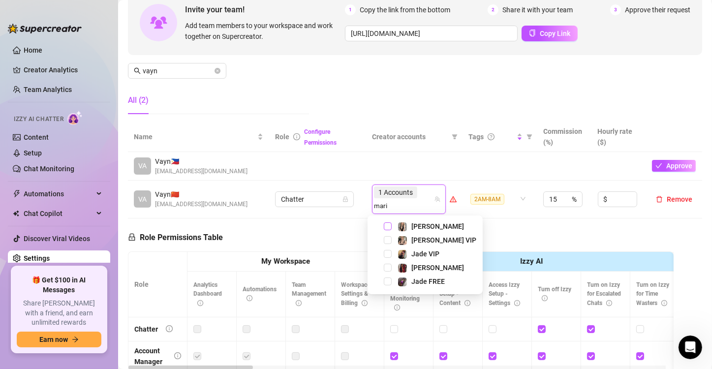
click at [386, 222] on span "Select tree node" at bounding box center [388, 226] width 8 height 8
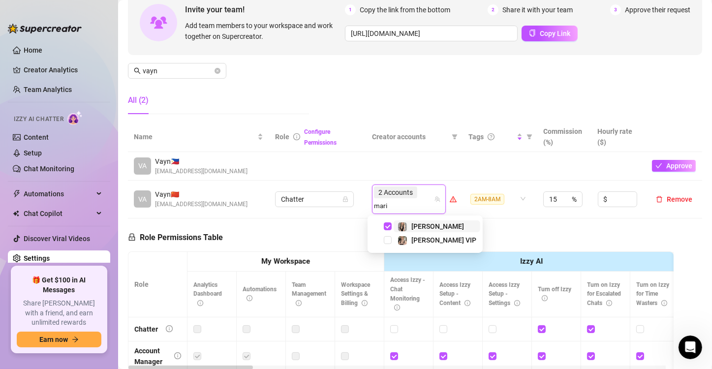
type input "[PERSON_NAME]"
click at [389, 238] on span "Select tree node" at bounding box center [388, 240] width 8 height 8
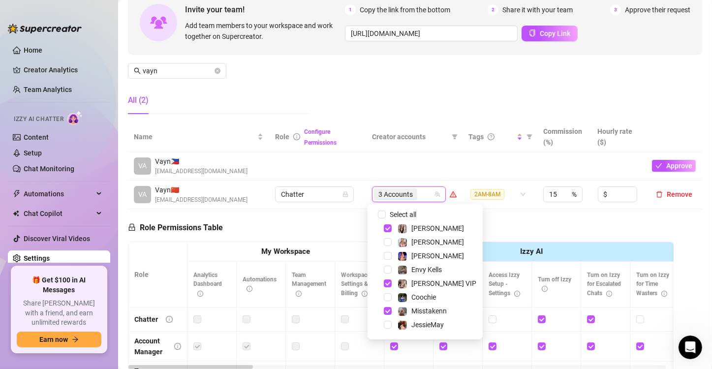
click at [350, 226] on div "Role Permissions Table Role My Workspace Izzy AI OnlyFans Side Menu OnlyFans Ch…" at bounding box center [401, 350] width 546 height 283
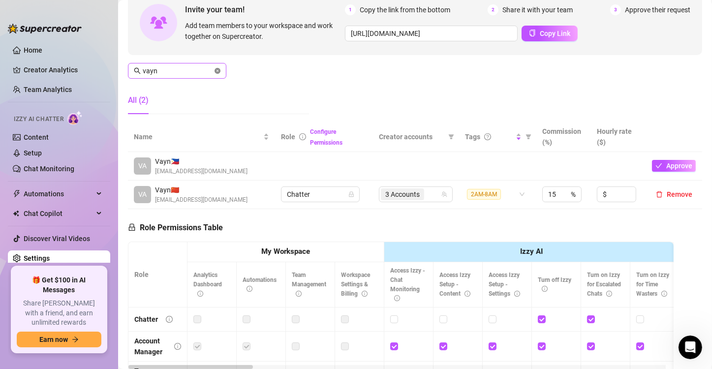
click at [217, 71] on icon "close-circle" at bounding box center [218, 71] width 6 height 6
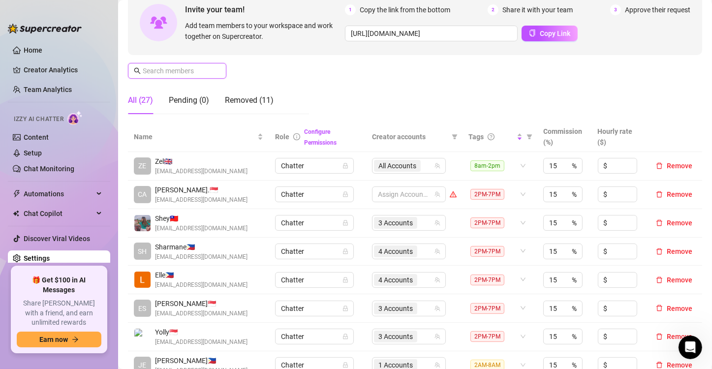
click at [177, 67] on input "text" at bounding box center [178, 70] width 70 height 11
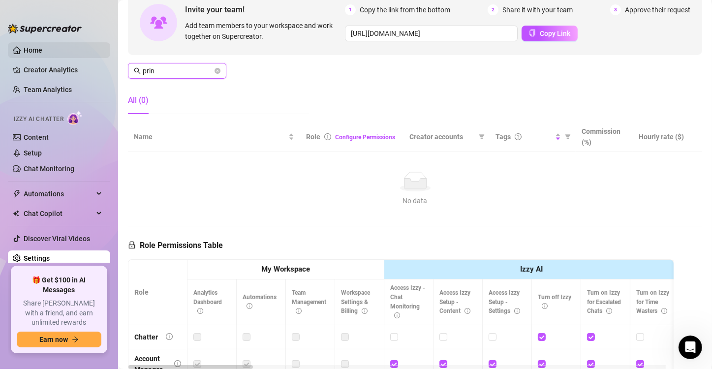
drag, startPoint x: 162, startPoint y: 71, endPoint x: 88, endPoint y: 57, distance: 75.2
click at [88, 57] on div "Home Creator Analytics Team Analytics Izzy AI Chatter Content Setup Chat Monito…" at bounding box center [356, 184] width 712 height 369
type input "prin"
click at [171, 69] on input "prin" at bounding box center [178, 70] width 70 height 11
click at [217, 70] on icon "close-circle" at bounding box center [218, 71] width 6 height 6
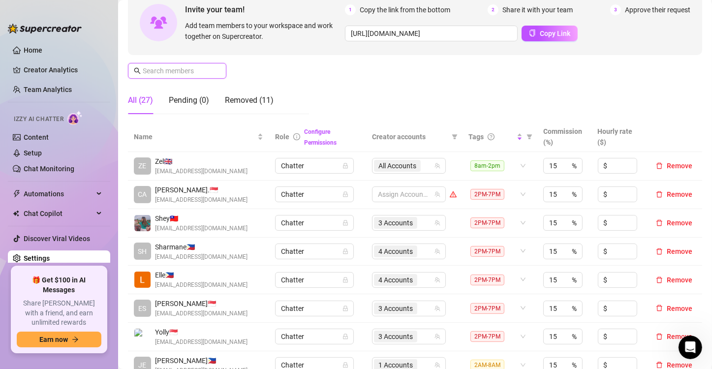
click at [193, 68] on input "text" at bounding box center [178, 70] width 70 height 11
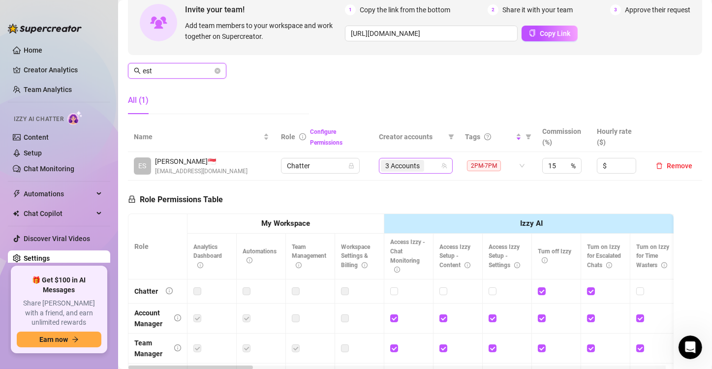
click at [411, 167] on span "3 Accounts" at bounding box center [402, 165] width 34 height 11
type input "est"
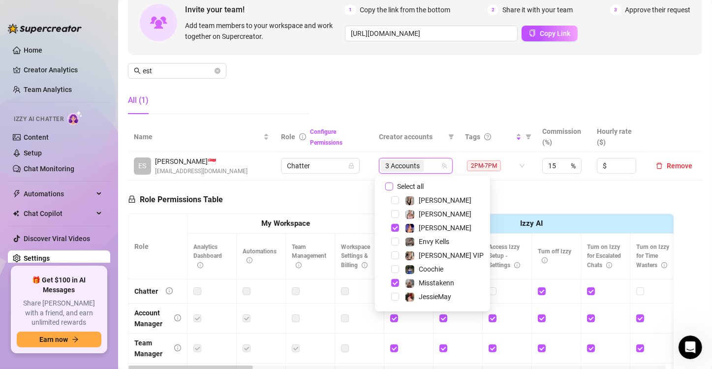
click at [389, 187] on input "Select all" at bounding box center [389, 187] width 8 height 8
checkbox input "false"
click at [398, 164] on div at bounding box center [411, 166] width 60 height 14
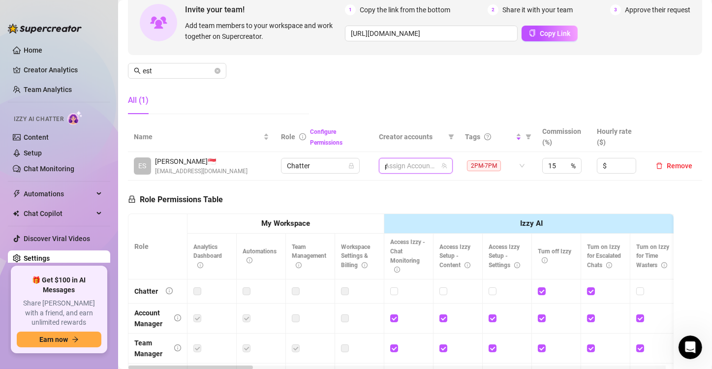
type input "prin"
click at [408, 161] on div at bounding box center [404, 166] width 60 height 14
click at [415, 162] on div at bounding box center [404, 166] width 60 height 14
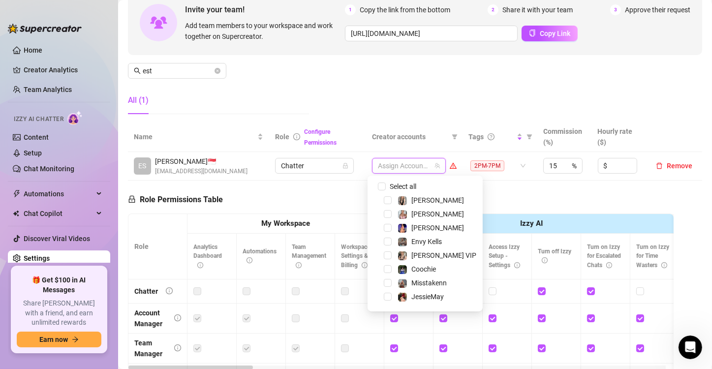
scroll to position [122, 0]
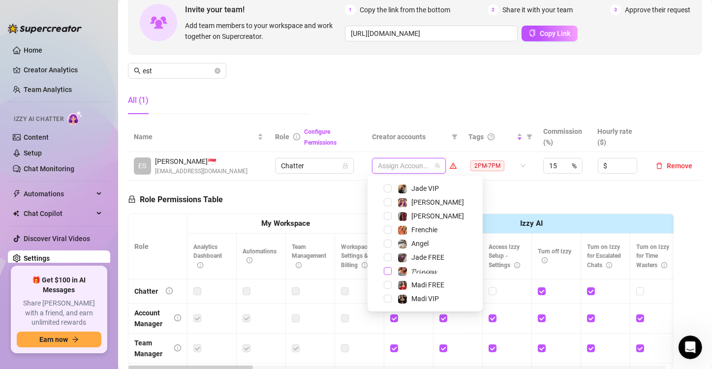
click at [387, 270] on span "Select tree node" at bounding box center [388, 271] width 8 height 8
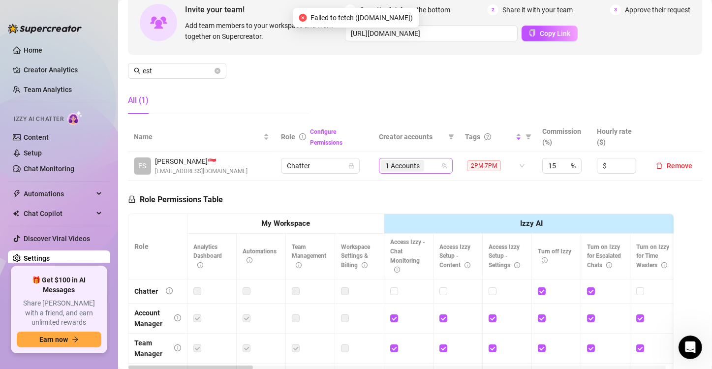
click at [433, 162] on div "1 Accounts" at bounding box center [411, 166] width 60 height 14
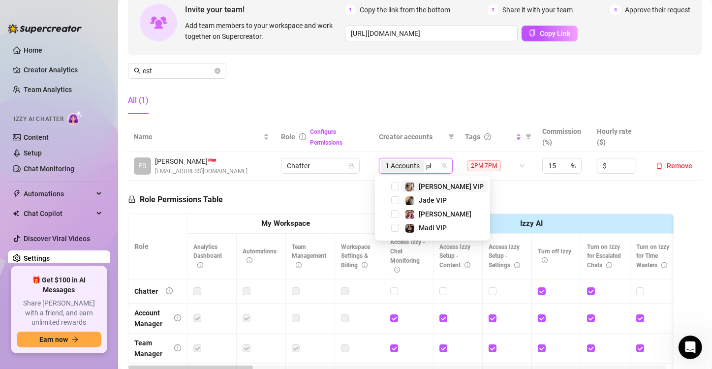
scroll to position [0, 0]
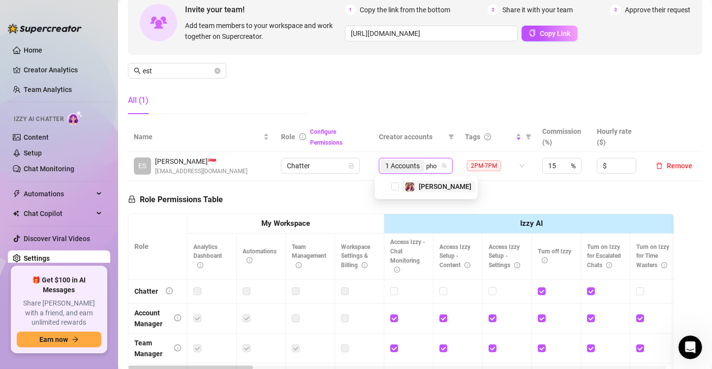
type input "phoe"
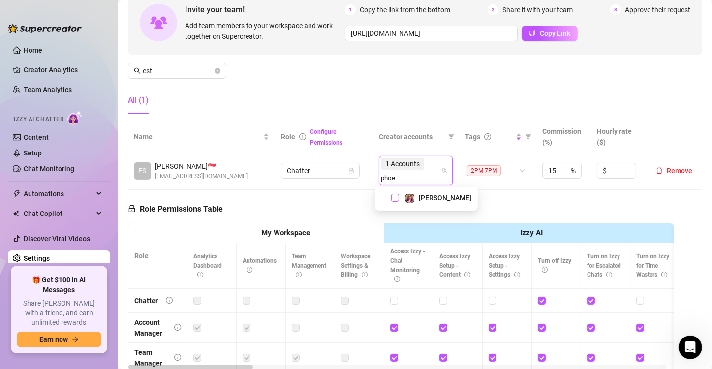
click at [397, 197] on span "Select tree node" at bounding box center [395, 198] width 8 height 8
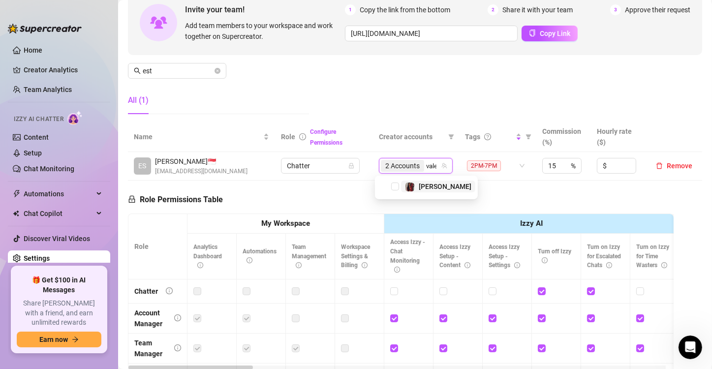
type input "valen"
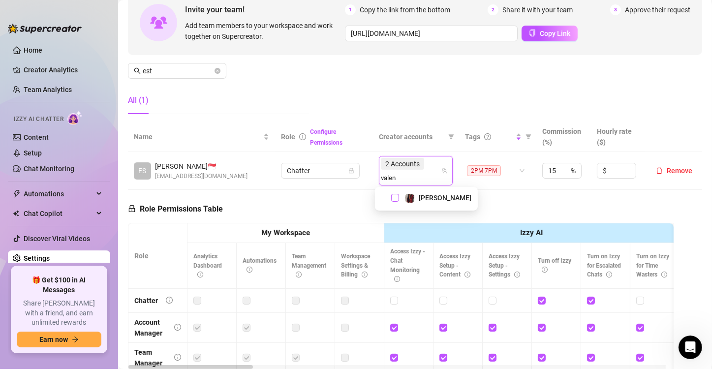
click at [393, 199] on span "Select tree node" at bounding box center [395, 198] width 8 height 8
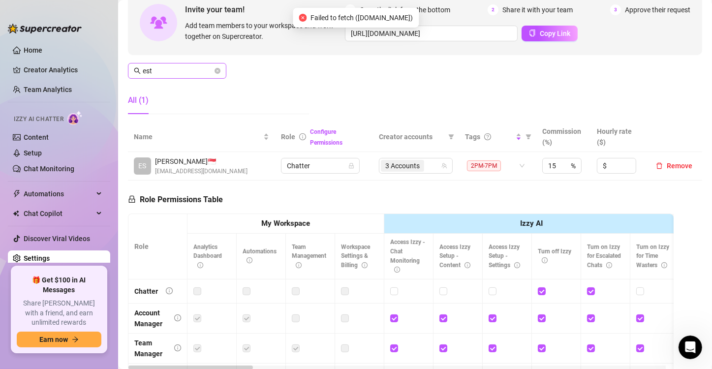
click at [216, 69] on icon "close-circle" at bounding box center [218, 71] width 6 height 6
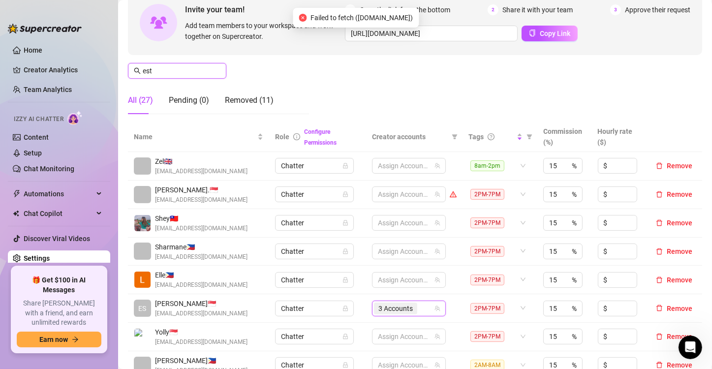
click at [208, 68] on input "est" at bounding box center [178, 70] width 70 height 11
click at [213, 69] on span at bounding box center [177, 71] width 98 height 16
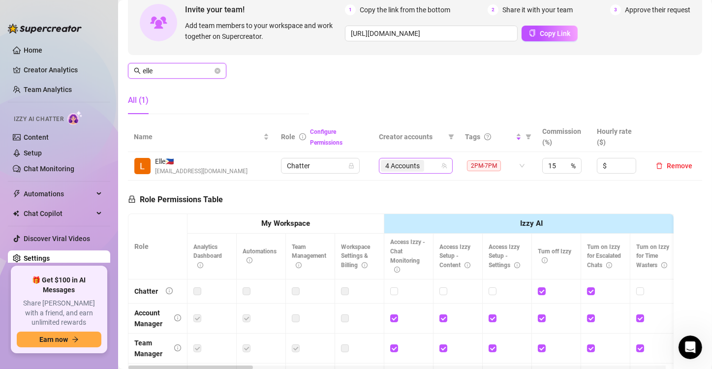
click at [408, 166] on span "4 Accounts" at bounding box center [402, 165] width 34 height 11
type input "elle"
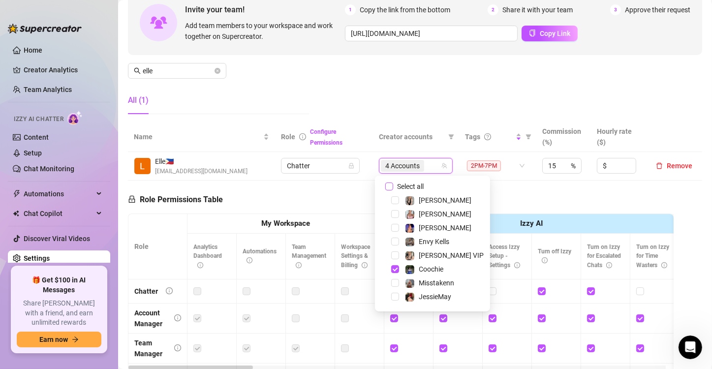
click at [389, 184] on input "Select all" at bounding box center [389, 187] width 8 height 8
checkbox input "false"
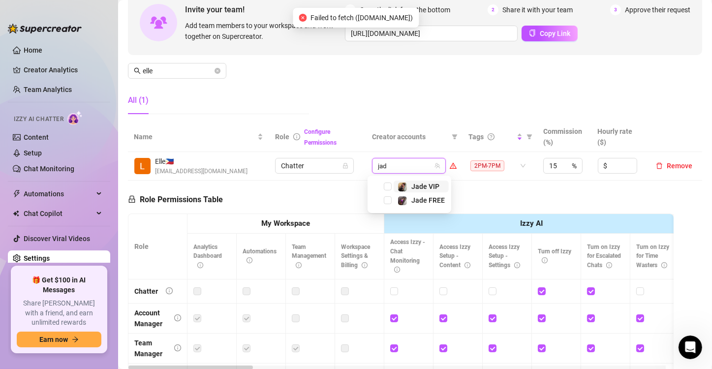
type input "jade"
click at [385, 186] on span "Select tree node" at bounding box center [388, 187] width 8 height 8
type input "jade"
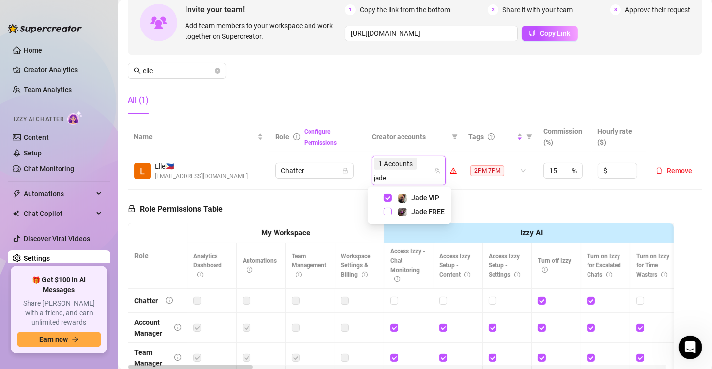
click at [387, 214] on span "Select tree node" at bounding box center [388, 212] width 8 height 8
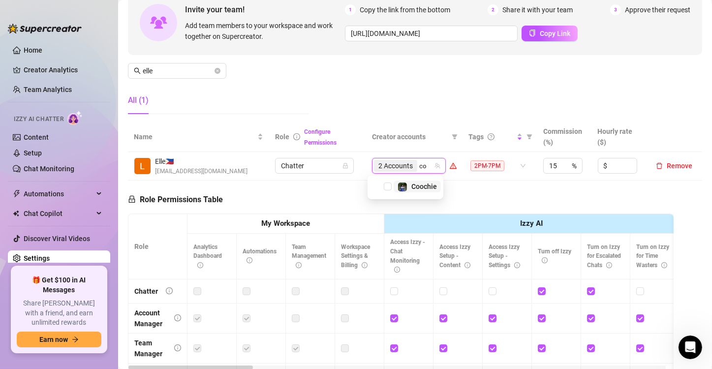
type input "coo"
click at [387, 183] on span "Select tree node" at bounding box center [388, 187] width 8 height 8
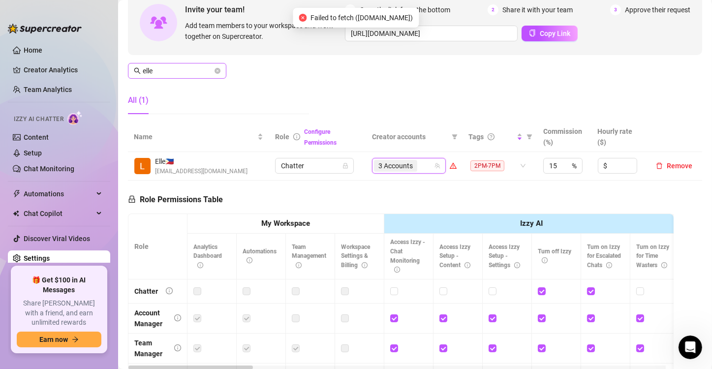
click at [216, 69] on icon "close-circle" at bounding box center [218, 71] width 6 height 6
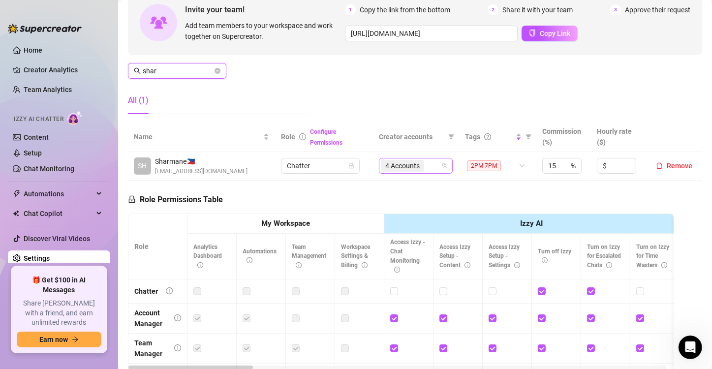
click at [399, 166] on span "4 Accounts" at bounding box center [402, 165] width 34 height 11
type input "shar"
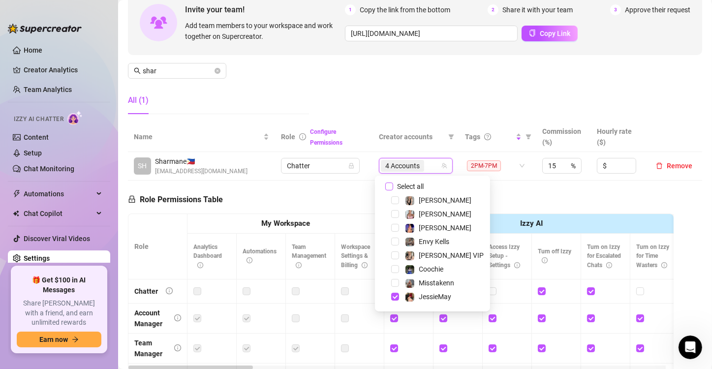
click at [389, 187] on input "Select all" at bounding box center [389, 187] width 8 height 8
checkbox input "false"
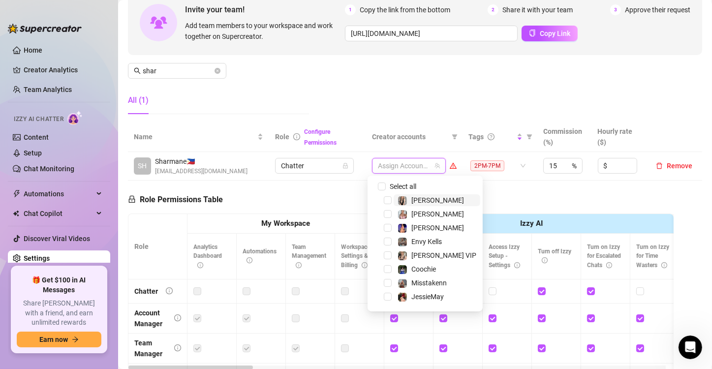
click at [404, 167] on div at bounding box center [404, 166] width 60 height 14
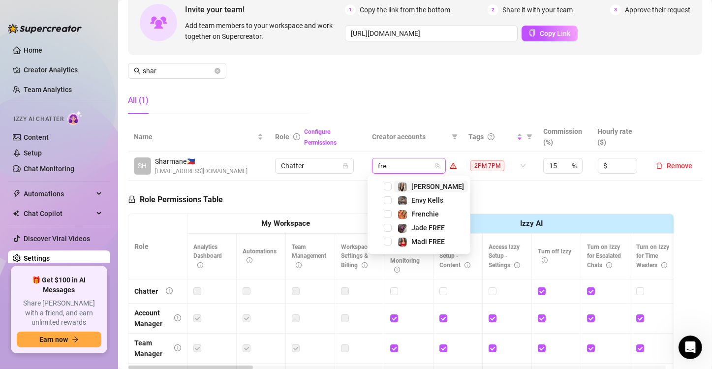
type input "fren"
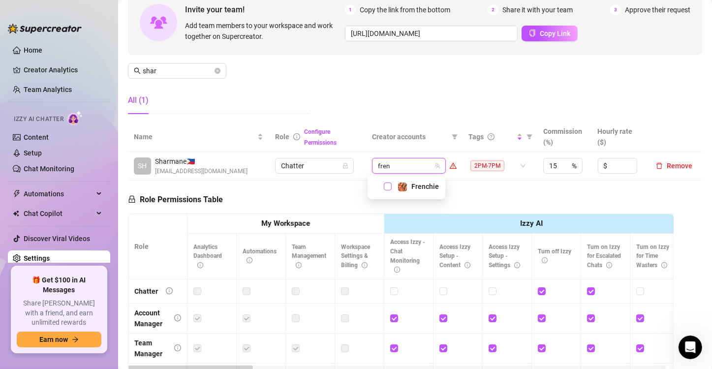
click at [389, 189] on span "Select tree node" at bounding box center [388, 187] width 8 height 8
type input "jes"
click at [389, 189] on span "Select tree node" at bounding box center [388, 187] width 8 height 8
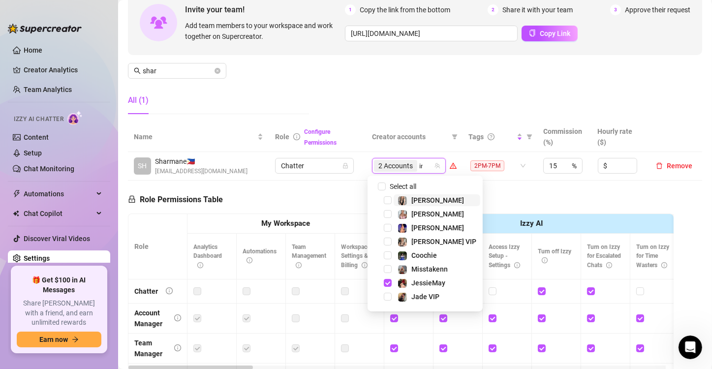
type input "ink"
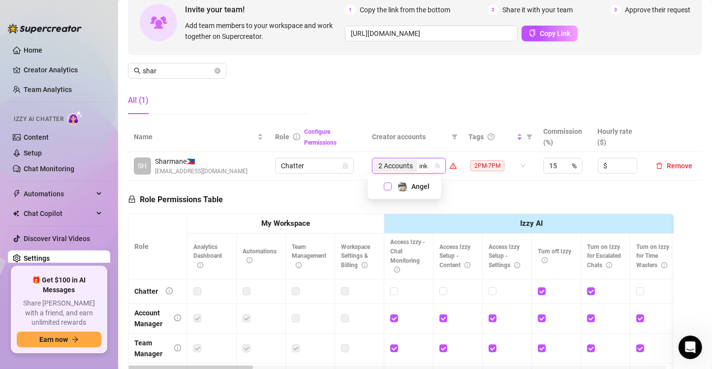
click at [386, 187] on span "Select tree node" at bounding box center [388, 187] width 8 height 8
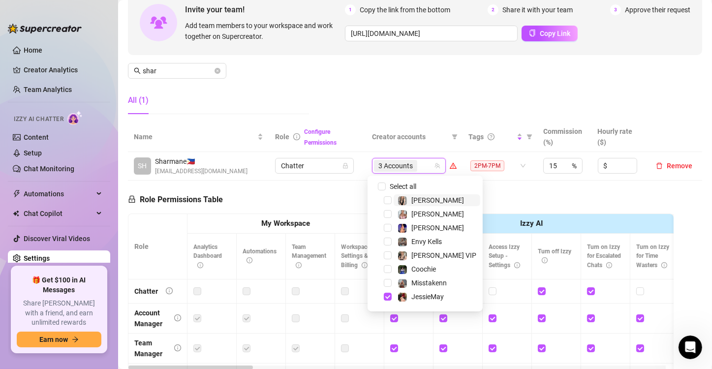
click at [324, 191] on div "Role Permissions Table Role My Workspace Izzy AI OnlyFans Side Menu OnlyFans Ch…" at bounding box center [401, 322] width 546 height 283
